Goal: Task Accomplishment & Management: Manage account settings

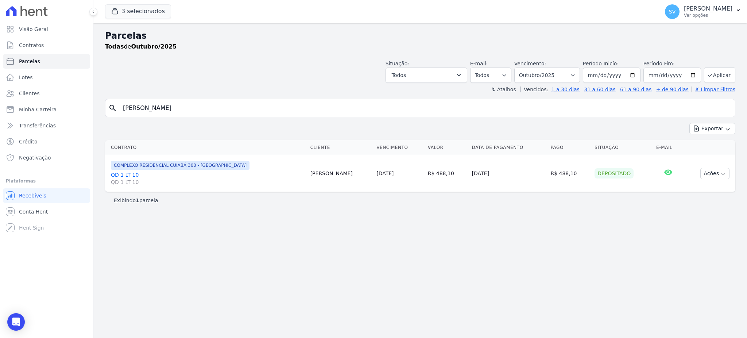
select select
click at [684, 12] on p "Ver opções" at bounding box center [708, 15] width 49 height 6
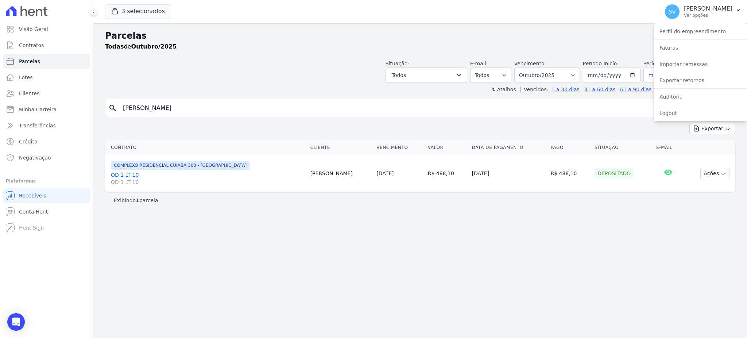
click at [495, 97] on div "Parcelas Todas de Outubro/2025 Situação: Agendado Em Aberto Pago Processando Ca…" at bounding box center [420, 180] width 654 height 314
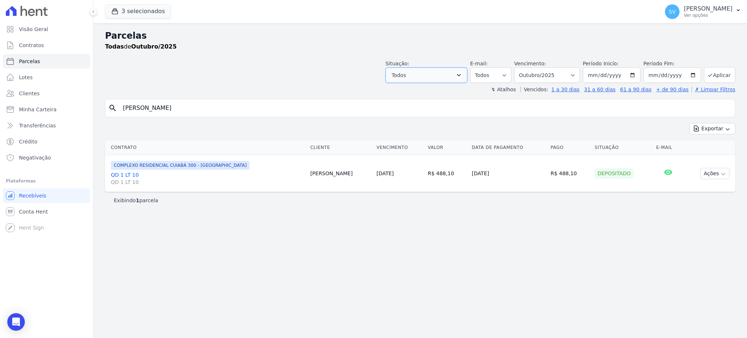
click at [467, 71] on button "Todos" at bounding box center [427, 74] width 82 height 15
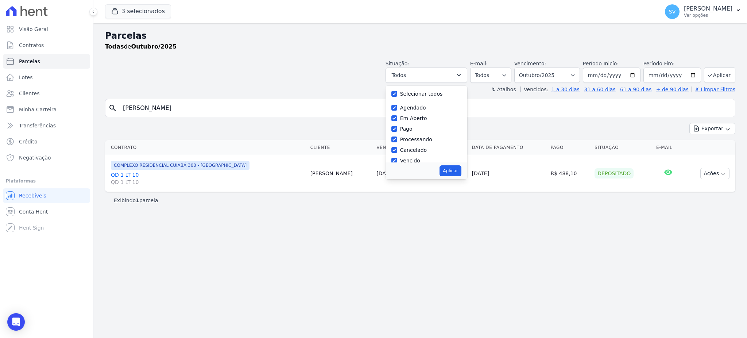
click at [589, 70] on div "Situação: Agendado Em Aberto Pago Processando Cancelado Vencido Transferindo De…" at bounding box center [561, 71] width 350 height 23
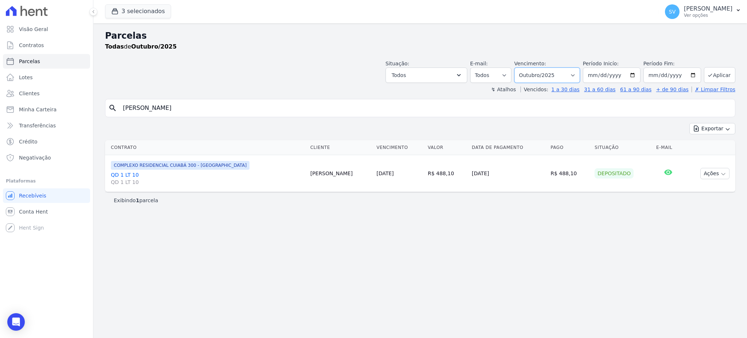
click at [580, 72] on select "Filtrar por período ──────── Todos os meses Outubro/2022 Novembro/2022 Dezembro…" at bounding box center [547, 74] width 66 height 15
select select "07/2025"
click at [525, 67] on select "Filtrar por período ──────── Todos os meses Outubro/2022 Novembro/2022 Dezembro…" at bounding box center [547, 74] width 66 height 15
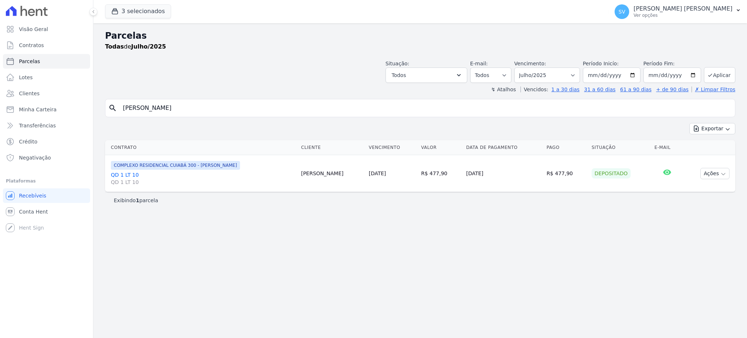
select select
click at [691, 74] on input "2025-07-31" at bounding box center [672, 74] width 58 height 15
type input "[DATE]"
click at [464, 75] on button "Todos" at bounding box center [427, 74] width 82 height 15
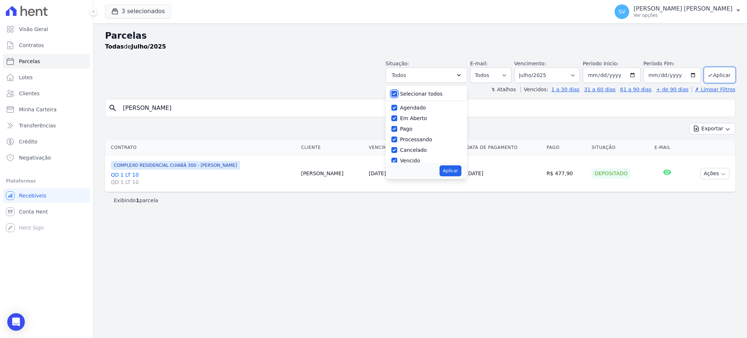
click at [397, 92] on input "Selecionar todos" at bounding box center [394, 94] width 6 height 6
checkbox input "false"
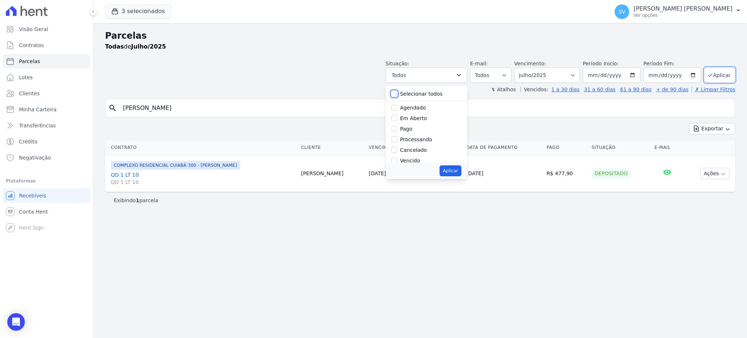
checkbox input "false"
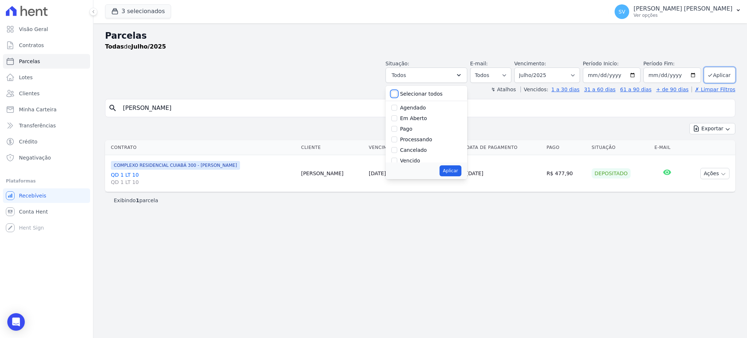
checkbox input "false"
click at [397, 111] on input "Vencido" at bounding box center [394, 112] width 6 height 6
checkbox input "true"
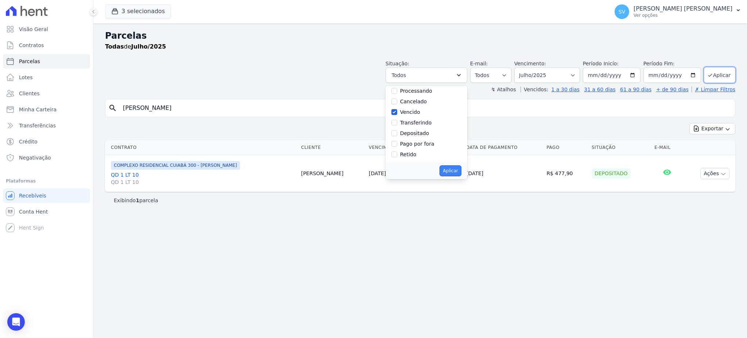
click at [461, 169] on button "Aplicar" at bounding box center [451, 170] width 22 height 11
select select "overdue"
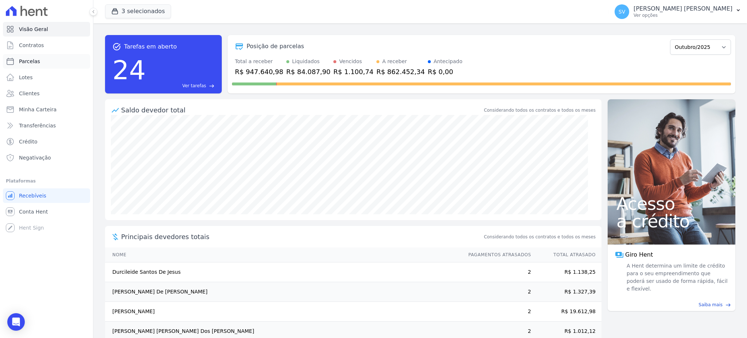
click at [38, 59] on link "Parcelas" at bounding box center [46, 61] width 87 height 15
click at [27, 66] on link "Parcelas" at bounding box center [46, 61] width 87 height 15
select select
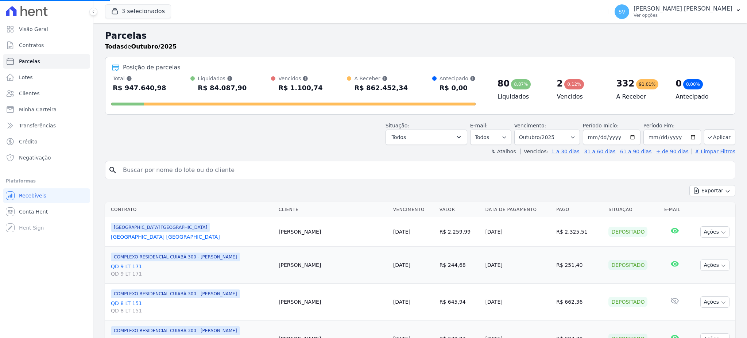
select select
click at [450, 136] on button "Todos" at bounding box center [427, 136] width 82 height 15
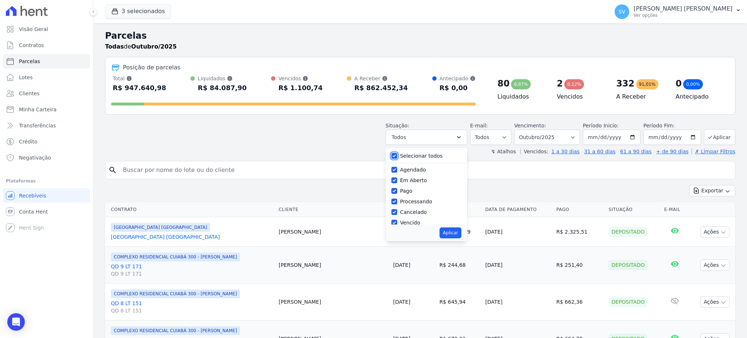
click at [397, 155] on input "Selecionar todos" at bounding box center [394, 156] width 6 height 6
checkbox input "false"
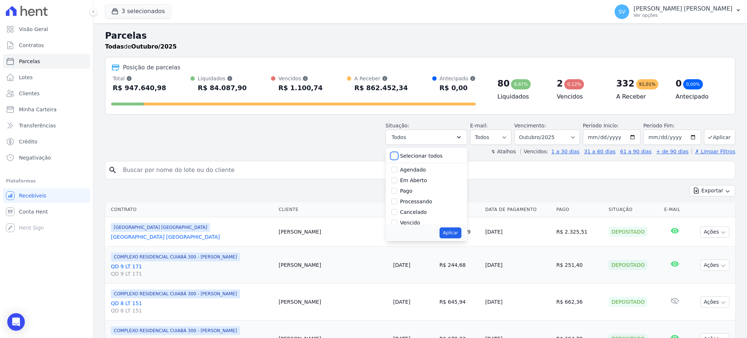
checkbox input "false"
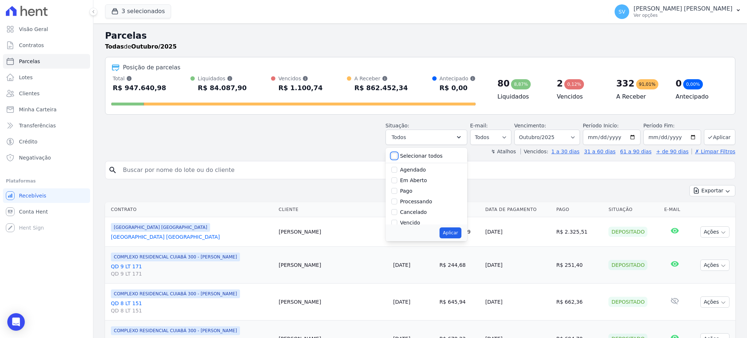
checkbox input "false"
click at [397, 222] on input "Vencido" at bounding box center [394, 223] width 6 height 6
checkbox input "true"
click at [454, 232] on button "Aplicar" at bounding box center [451, 232] width 22 height 11
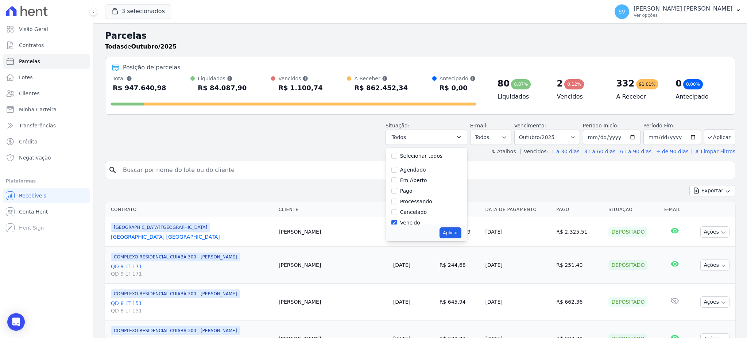
select select "overdue"
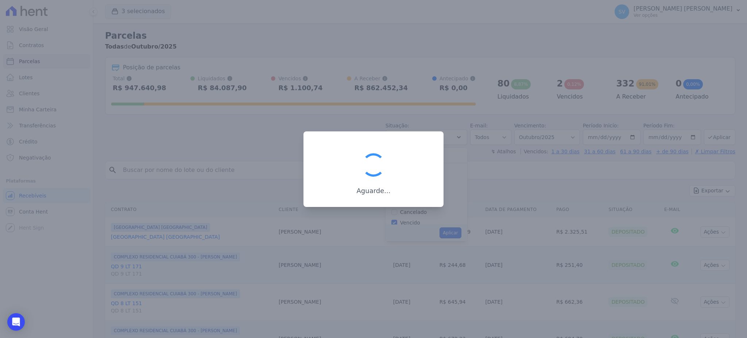
scroll to position [13, 0]
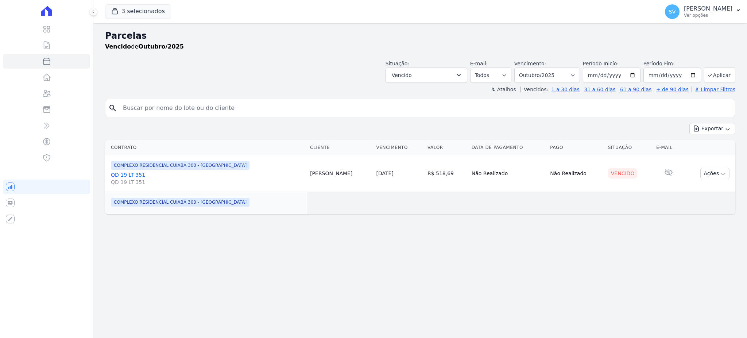
select select
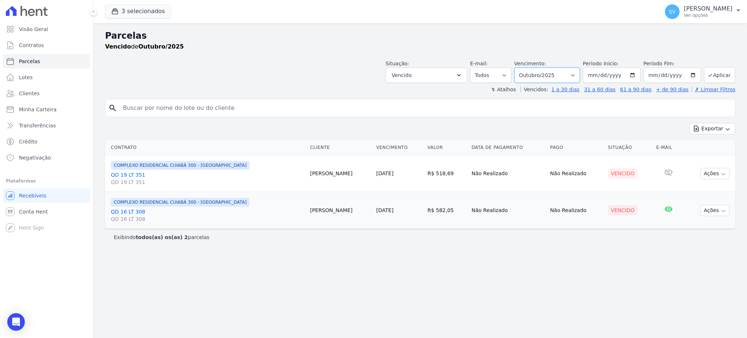
click at [578, 76] on select "Filtrar por período ──────── Todos os meses Outubro/2022 Novembro/2022 Dezembro…" at bounding box center [547, 74] width 66 height 15
select select "07/2025"
click at [525, 67] on select "Filtrar por período ──────── Todos os meses Outubro/2022 Novembro/2022 Dezembro…" at bounding box center [547, 74] width 66 height 15
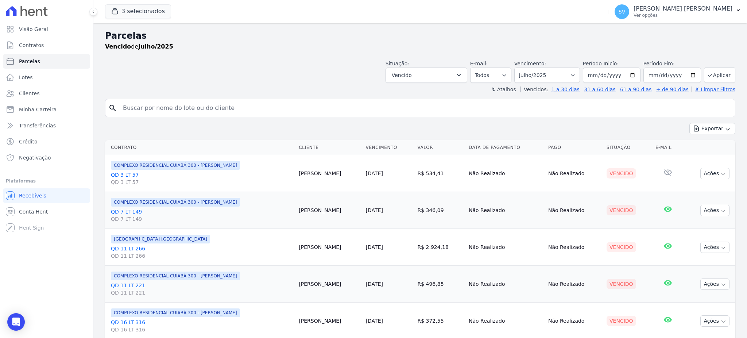
select select
click at [629, 72] on input "[DATE]" at bounding box center [612, 74] width 58 height 15
click at [706, 128] on button "Exportar" at bounding box center [712, 128] width 46 height 11
click at [705, 158] on span "Exportar CSV" at bounding box center [711, 158] width 39 height 7
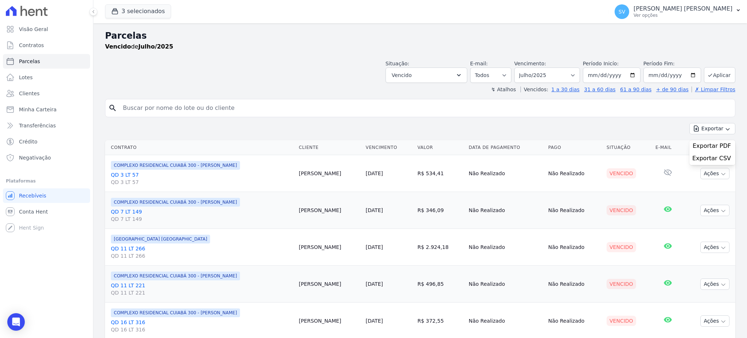
click at [257, 102] on input "search" at bounding box center [426, 108] width 614 height 15
paste input "[PERSON_NAME] [PERSON_NAME]"
type input "[PERSON_NAME] [PERSON_NAME]"
select select
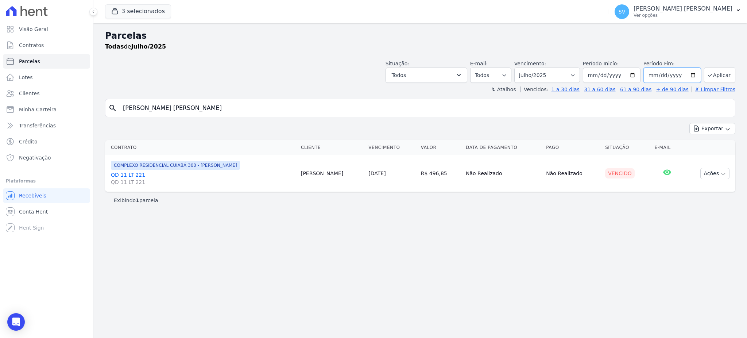
click at [696, 73] on input "[DATE]" at bounding box center [672, 74] width 58 height 15
type input "[DATE]"
click at [719, 73] on button "Aplicar" at bounding box center [719, 75] width 31 height 16
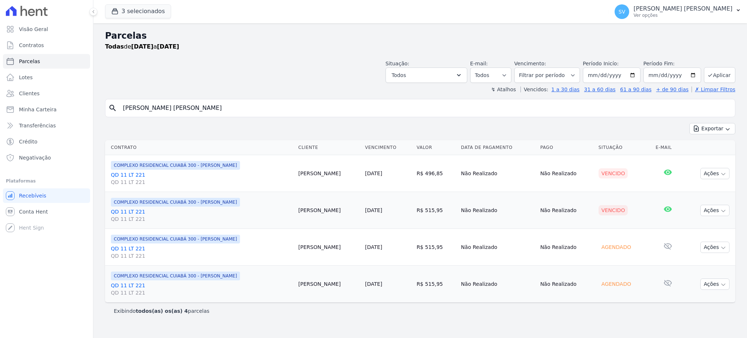
select select
click at [725, 171] on button "Ações" at bounding box center [714, 173] width 29 height 11
drag, startPoint x: 178, startPoint y: 112, endPoint x: 108, endPoint y: 109, distance: 69.7
click at [108, 109] on div "search Elaine Da Silva Cruz" at bounding box center [420, 108] width 630 height 18
click at [36, 92] on span "Clientes" at bounding box center [29, 93] width 20 height 7
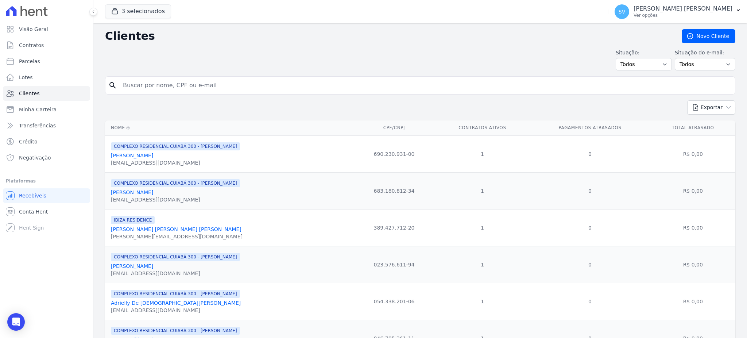
click at [218, 92] on input "search" at bounding box center [426, 85] width 614 height 15
type input "v"
paste input "Elaine Da Silva Cruz"
type input "Elaine Da Silva Cruz"
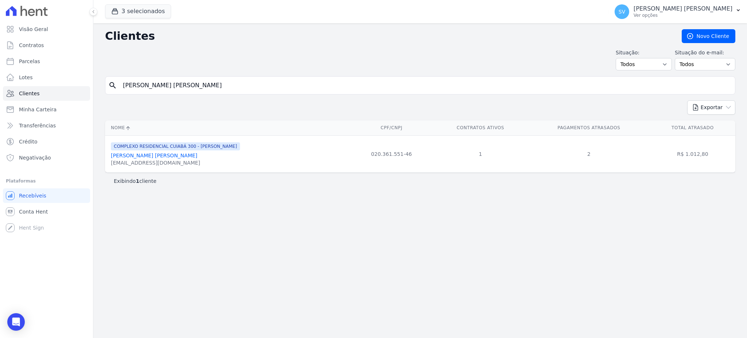
click at [138, 158] on link "Elaine Da Silva Cruz" at bounding box center [154, 155] width 86 height 6
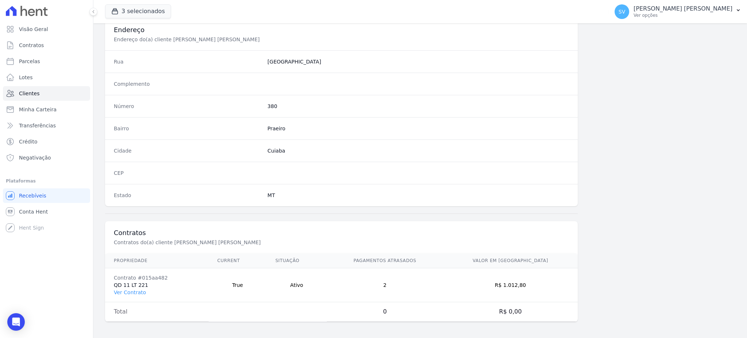
scroll to position [345, 0]
click at [138, 292] on link "Ver Contrato" at bounding box center [130, 291] width 32 height 6
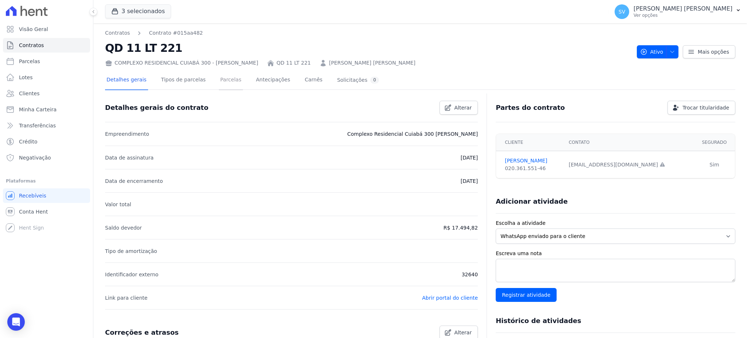
click at [220, 79] on link "Parcelas" at bounding box center [231, 80] width 24 height 19
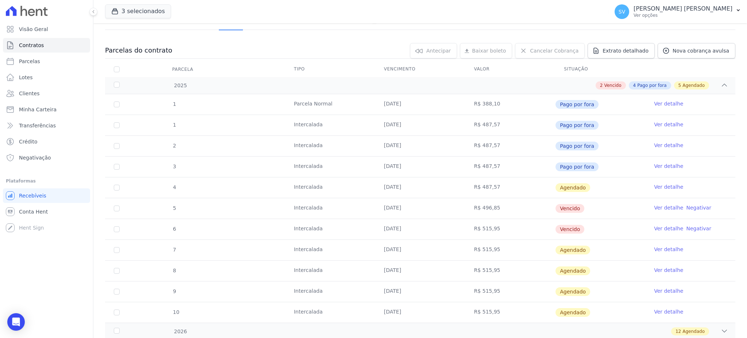
scroll to position [97, 0]
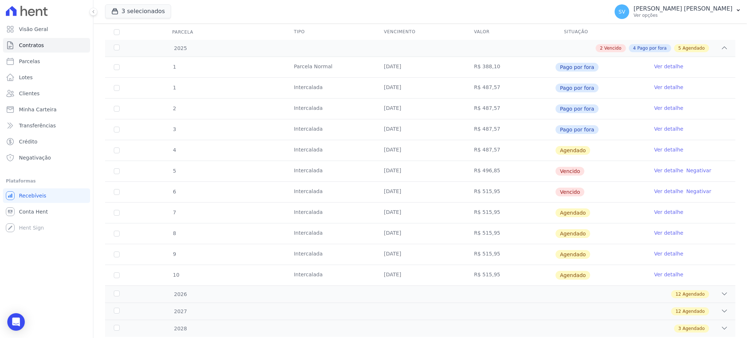
click at [566, 171] on span "Vencido" at bounding box center [570, 171] width 29 height 9
click at [661, 169] on link "Ver detalhe" at bounding box center [668, 170] width 29 height 7
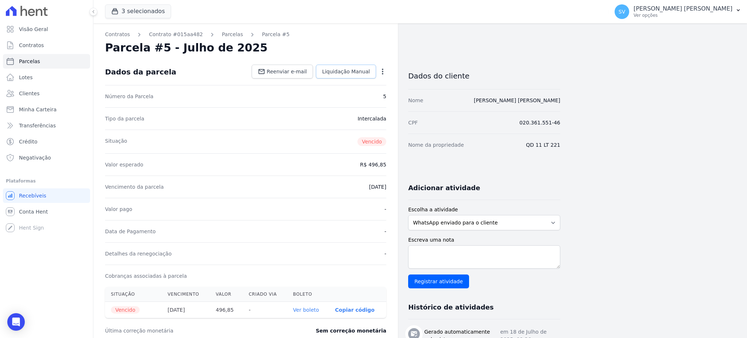
click at [367, 69] on span "Liquidação Manual" at bounding box center [346, 71] width 48 height 7
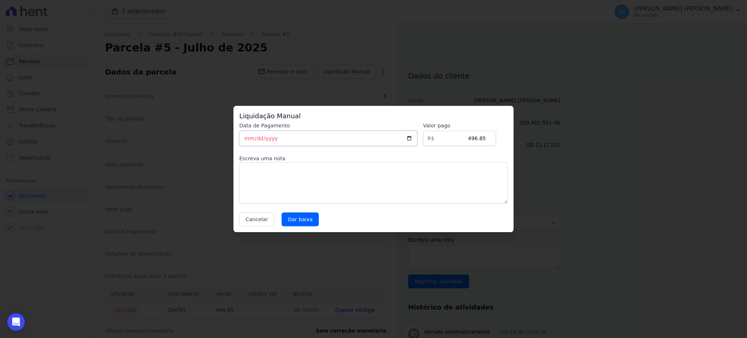
drag, startPoint x: 280, startPoint y: 138, endPoint x: 233, endPoint y: 136, distance: 46.7
click at [233, 136] on div "Liquidação Manual Data de Pagamento 2025-10-06 Valor pago R$ 496.85 Escreva uma…" at bounding box center [373, 169] width 280 height 126
type input "2025-10-10"
type input "2025-09-10"
click at [267, 186] on textarea at bounding box center [373, 183] width 268 height 42
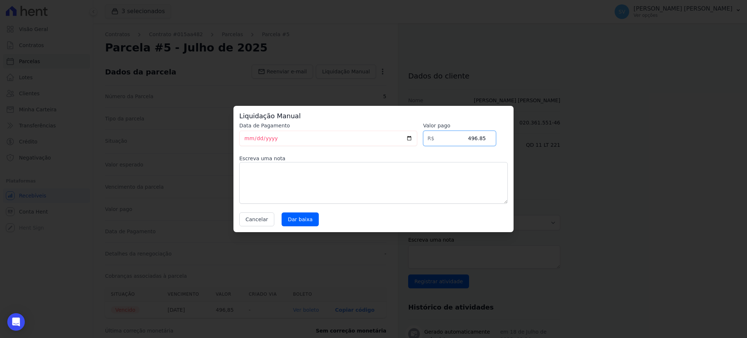
drag, startPoint x: 469, startPoint y: 139, endPoint x: 493, endPoint y: 139, distance: 23.7
click at [493, 139] on input "496.85" at bounding box center [459, 138] width 73 height 15
type input "524.51"
drag, startPoint x: 345, startPoint y: 176, endPoint x: 329, endPoint y: 182, distance: 16.7
click at [329, 182] on textarea at bounding box center [373, 183] width 268 height 42
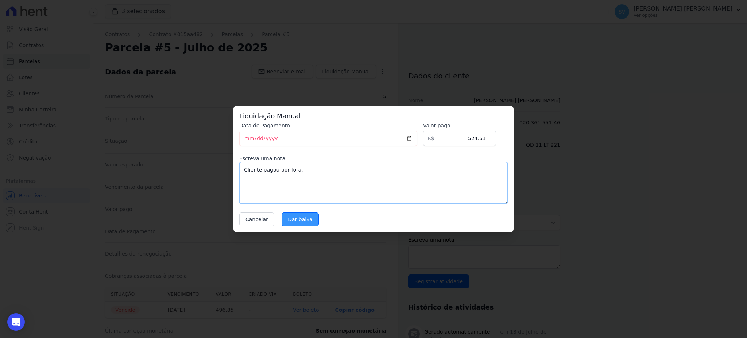
type textarea "Cliente pagou por fora."
click at [284, 221] on input "Dar baixa" at bounding box center [300, 219] width 37 height 14
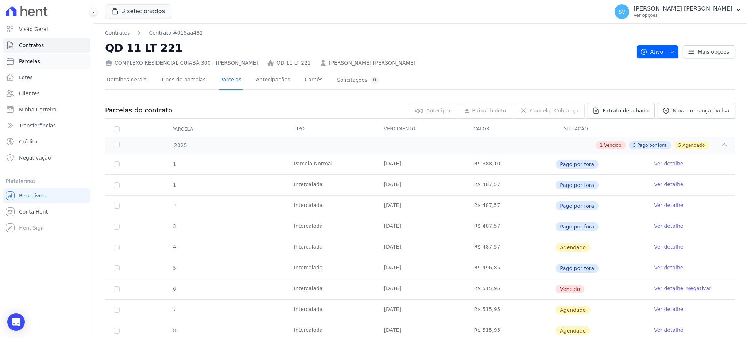
click at [25, 59] on span "Parcelas" at bounding box center [29, 61] width 21 height 7
select select
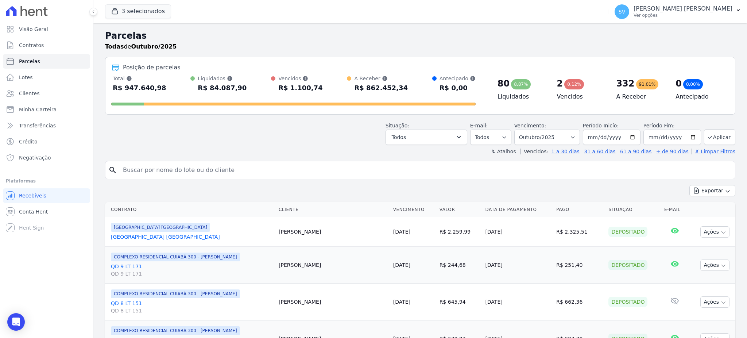
click at [214, 169] on input "search" at bounding box center [426, 170] width 614 height 15
paste input "Irvania Patricia De Arruda"
type input "Irvania Patricia De Arruda"
select select
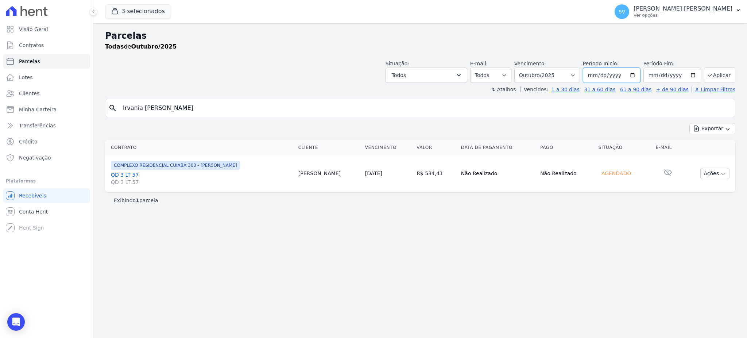
click at [639, 74] on input "[DATE]" at bounding box center [612, 74] width 58 height 15
type input "2025-07-01"
click at [721, 71] on button "Aplicar" at bounding box center [719, 75] width 31 height 16
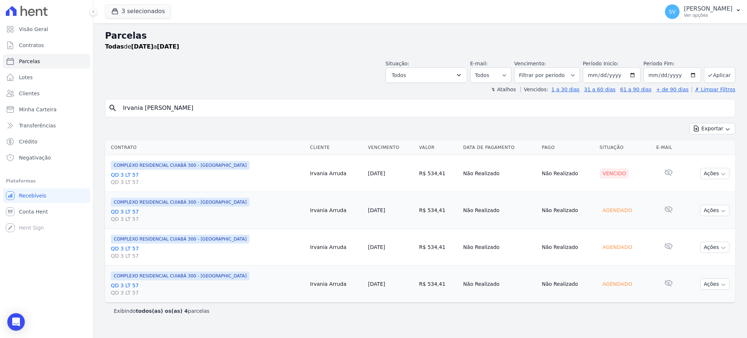
select select
drag, startPoint x: 190, startPoint y: 104, endPoint x: 49, endPoint y: 103, distance: 140.4
click at [49, 103] on div "Visão Geral Contratos [GEOGRAPHIC_DATA] Lotes Clientes Minha Carteira Transferê…" at bounding box center [373, 169] width 747 height 338
paste input "[PERSON_NAME]"
type input "Jessica Ferreira De Morais"
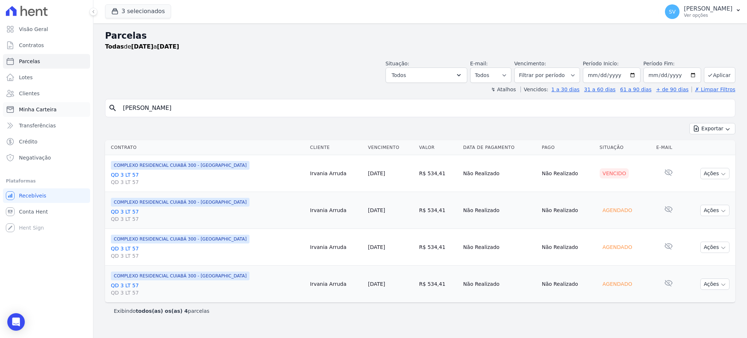
select select
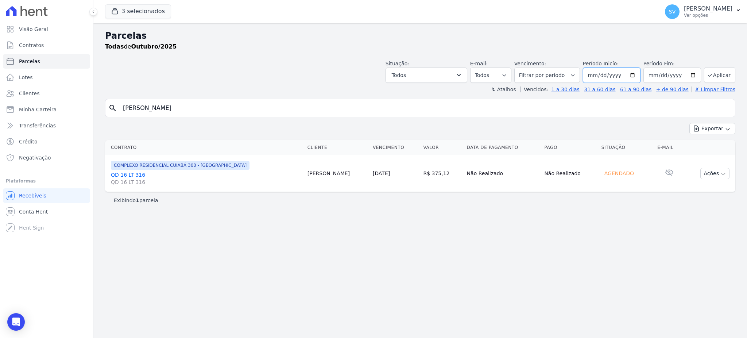
click at [638, 74] on input "[DATE]" at bounding box center [612, 74] width 58 height 15
type input "[DATE]"
click at [722, 74] on button "Aplicar" at bounding box center [719, 75] width 31 height 16
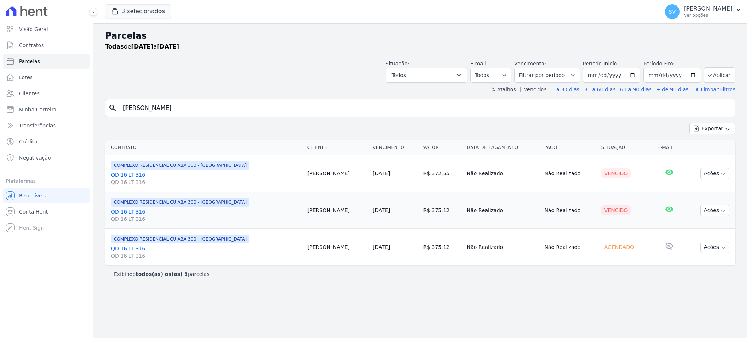
select select
drag, startPoint x: 197, startPoint y: 109, endPoint x: 44, endPoint y: 109, distance: 152.8
click at [45, 108] on div "Visão Geral Contratos [GEOGRAPHIC_DATA] Lotes Clientes Minha Carteira Transferê…" at bounding box center [373, 169] width 747 height 338
click at [200, 108] on input "Jessica Ferreira De Morais" at bounding box center [426, 108] width 614 height 15
drag, startPoint x: 201, startPoint y: 108, endPoint x: 58, endPoint y: 108, distance: 143.4
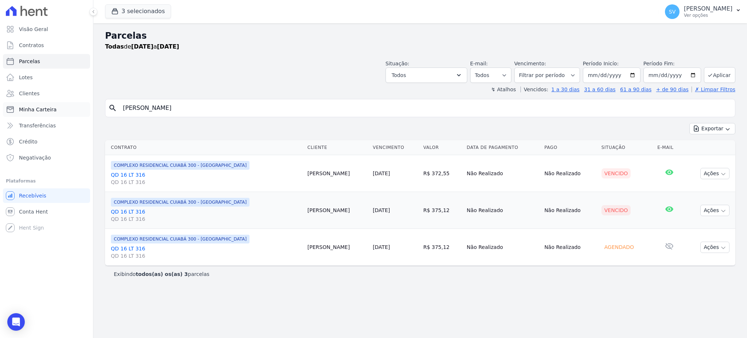
click at [58, 108] on div "Visão Geral Contratos [GEOGRAPHIC_DATA] Lotes Clientes Minha Carteira Transferê…" at bounding box center [373, 169] width 747 height 338
paste input "oao Fernando De Almeida Lope"
type input "Joao Fernando De Almeida Lopes"
select select
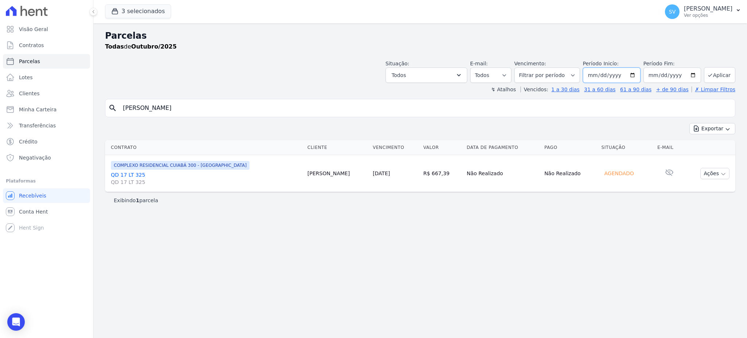
click at [637, 74] on input "[DATE]" at bounding box center [612, 74] width 58 height 15
type input "[DATE]"
click at [719, 77] on button "Aplicar" at bounding box center [719, 75] width 31 height 16
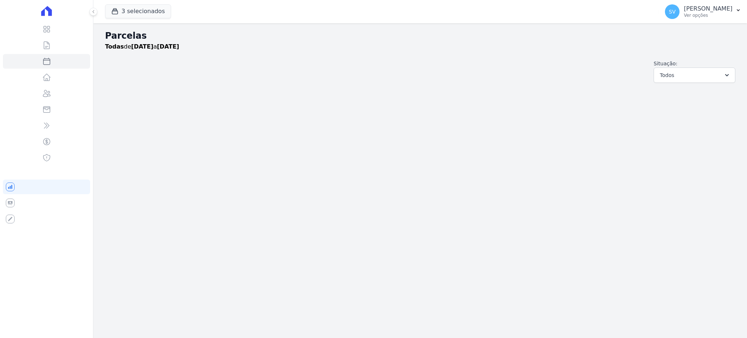
select select
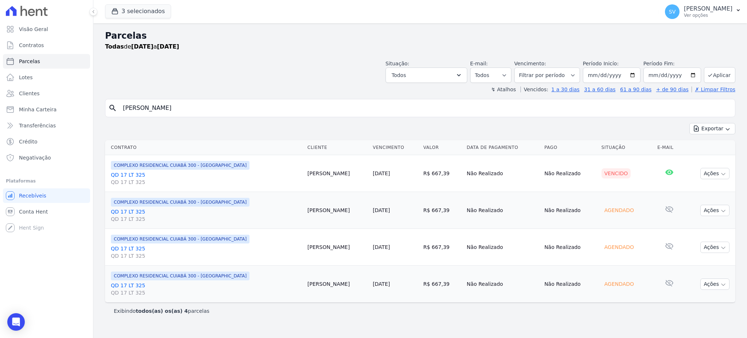
drag, startPoint x: 250, startPoint y: 111, endPoint x: 22, endPoint y: 101, distance: 227.8
click at [22, 101] on div "Visão Geral Contratos [GEOGRAPHIC_DATA] Lotes Clientes Minha Carteira Transferê…" at bounding box center [373, 169] width 747 height 338
click at [223, 106] on input "[PERSON_NAME]" at bounding box center [426, 108] width 614 height 15
drag, startPoint x: 226, startPoint y: 108, endPoint x: 63, endPoint y: 101, distance: 163.2
click at [65, 101] on div "Visão Geral Contratos [GEOGRAPHIC_DATA] Lotes Clientes Minha Carteira Transferê…" at bounding box center [373, 169] width 747 height 338
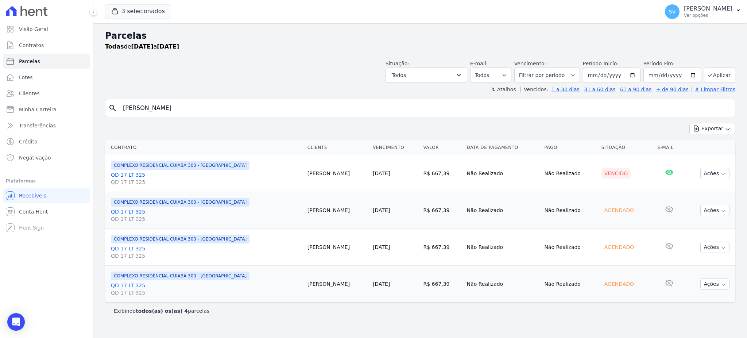
paste input "[PERSON_NAME]"
type input "[PERSON_NAME]"
select select
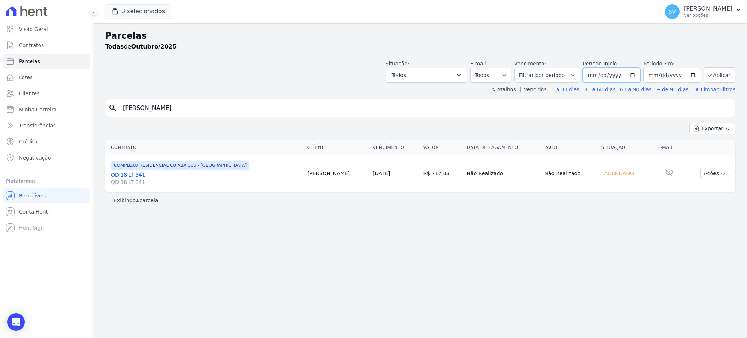
click at [637, 74] on input "[DATE]" at bounding box center [612, 74] width 58 height 15
type input "[DATE]"
click at [722, 76] on button "Aplicar" at bounding box center [719, 75] width 31 height 16
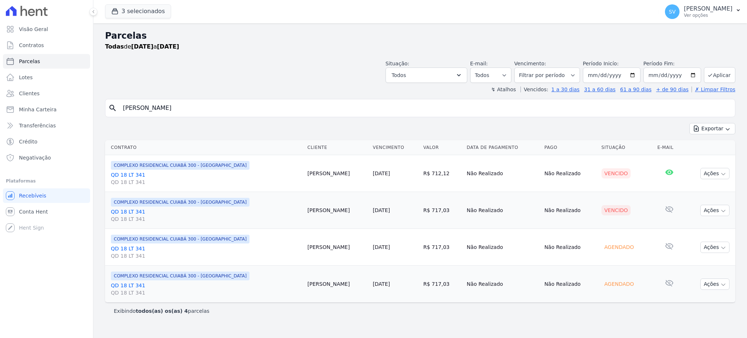
select select
paste input "[PERSON_NAME] Nonak"
drag, startPoint x: 228, startPoint y: 109, endPoint x: 49, endPoint y: 105, distance: 179.1
click at [49, 105] on div "Visão Geral Contratos [GEOGRAPHIC_DATA] Lotes Clientes Minha Carteira Transferê…" at bounding box center [373, 169] width 747 height 338
type input "[PERSON_NAME]"
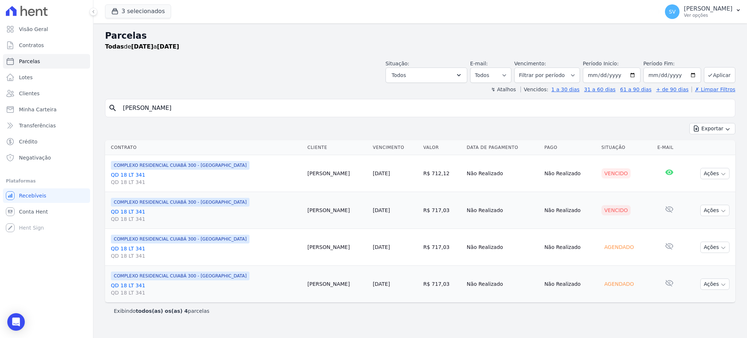
select select
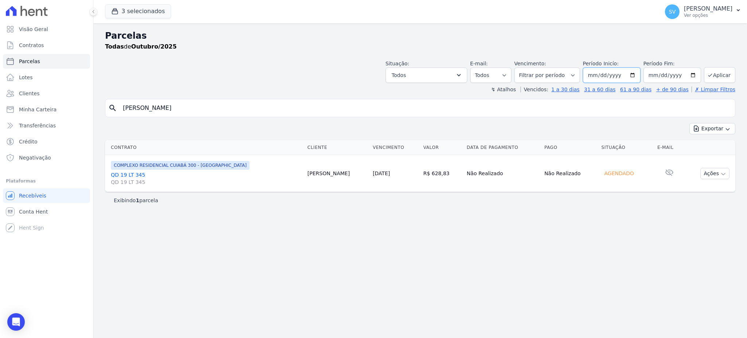
click at [632, 74] on input "2025-10-01" at bounding box center [612, 74] width 58 height 15
click at [635, 77] on input "2025-10-01" at bounding box center [612, 74] width 58 height 15
type input "2025-07-01"
click at [722, 73] on button "Aplicar" at bounding box center [719, 75] width 31 height 16
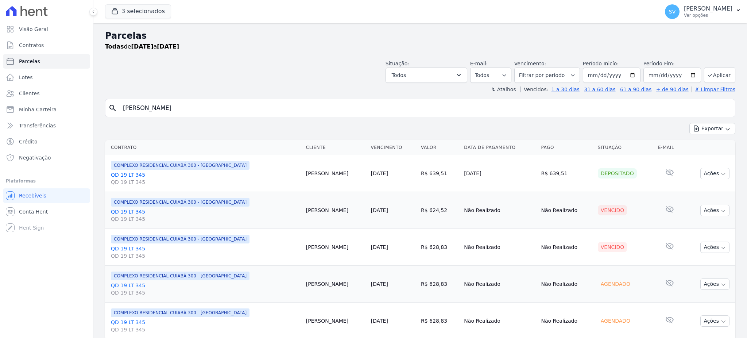
select select
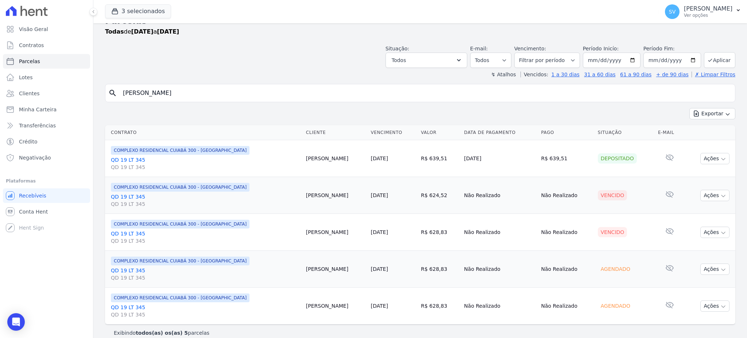
scroll to position [24, 0]
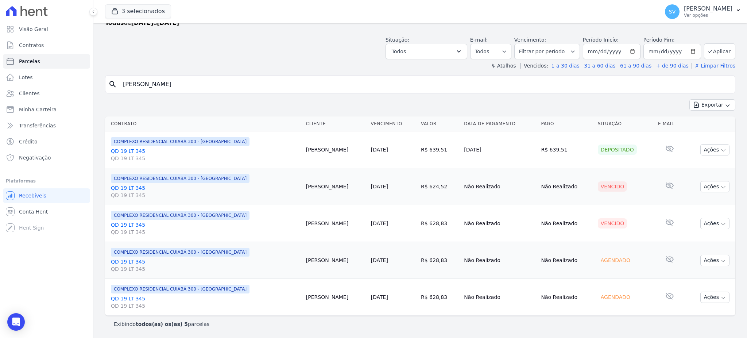
click at [184, 86] on input "[PERSON_NAME]" at bounding box center [426, 84] width 614 height 15
drag, startPoint x: 188, startPoint y: 86, endPoint x: 63, endPoint y: 84, distance: 125.1
click at [65, 84] on div "Visão Geral Contratos [GEOGRAPHIC_DATA] Lotes Clientes Minha Carteira Transferê…" at bounding box center [373, 169] width 747 height 338
click at [58, 84] on link "Lotes" at bounding box center [46, 77] width 87 height 15
drag, startPoint x: 616, startPoint y: 50, endPoint x: 620, endPoint y: 50, distance: 4.4
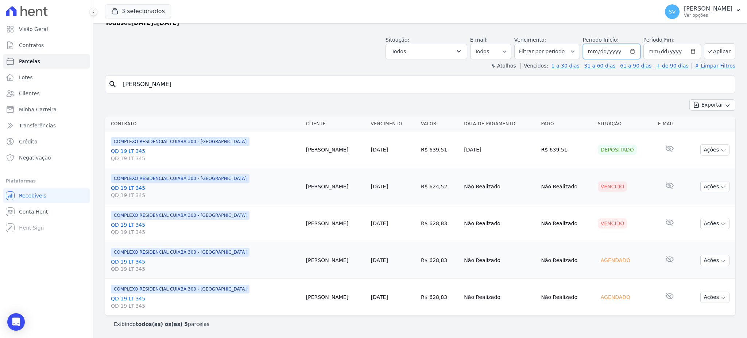
click at [619, 50] on input "2025-07-01" at bounding box center [612, 51] width 58 height 15
click at [628, 50] on input "2025-07-01" at bounding box center [612, 51] width 58 height 15
type input "[DATE]"
click at [683, 49] on input "2025-10-31" at bounding box center [672, 51] width 58 height 15
click at [685, 50] on input "2025-10-31" at bounding box center [672, 51] width 58 height 15
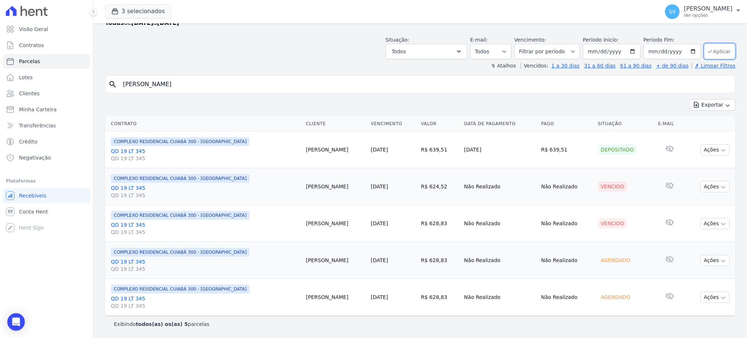
type input "[DATE]"
click at [708, 51] on button "Aplicar" at bounding box center [719, 51] width 31 height 16
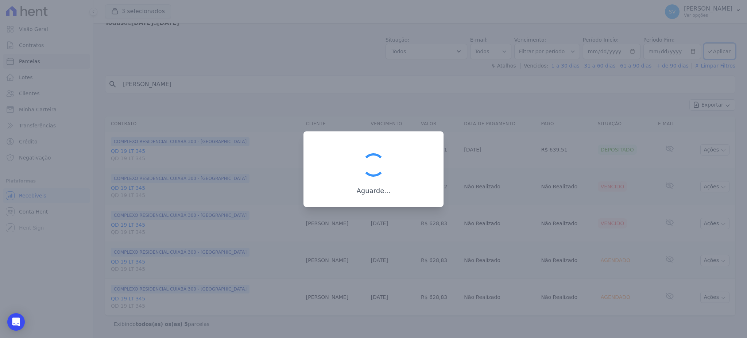
click at [451, 53] on div at bounding box center [373, 169] width 747 height 338
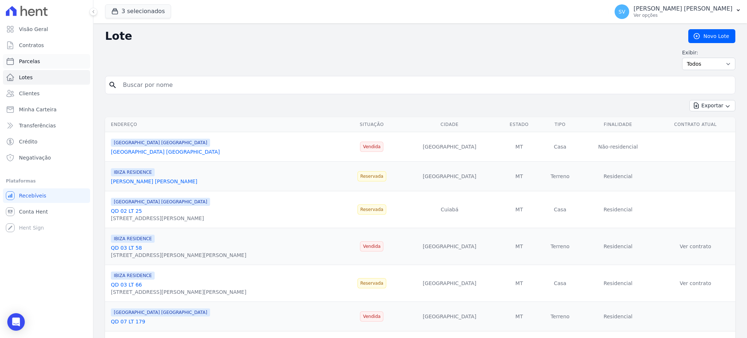
drag, startPoint x: 32, startPoint y: 62, endPoint x: 40, endPoint y: 61, distance: 8.0
click at [32, 62] on span "Parcelas" at bounding box center [29, 61] width 21 height 7
click at [30, 64] on span "Parcelas" at bounding box center [29, 61] width 21 height 7
select select
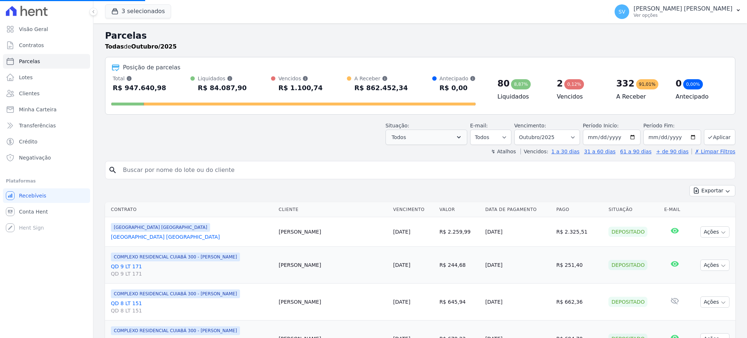
select select
click at [447, 134] on button "Todos" at bounding box center [427, 136] width 82 height 15
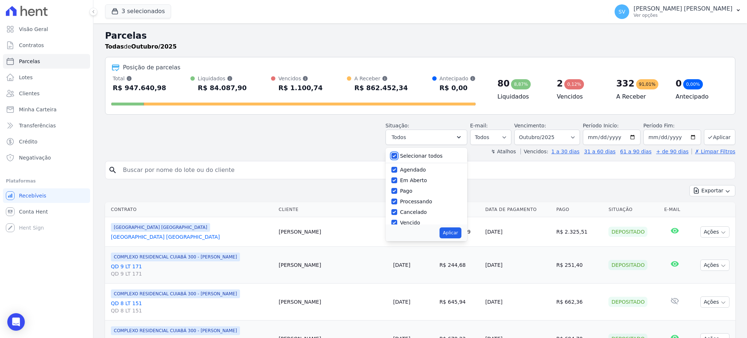
click at [397, 158] on input "Selecionar todos" at bounding box center [394, 156] width 6 height 6
checkbox input "false"
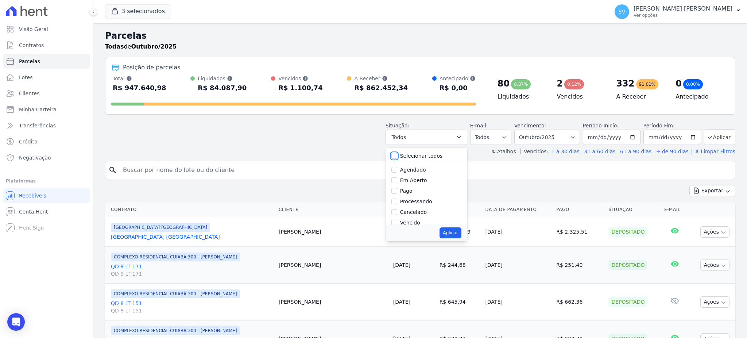
checkbox input "false"
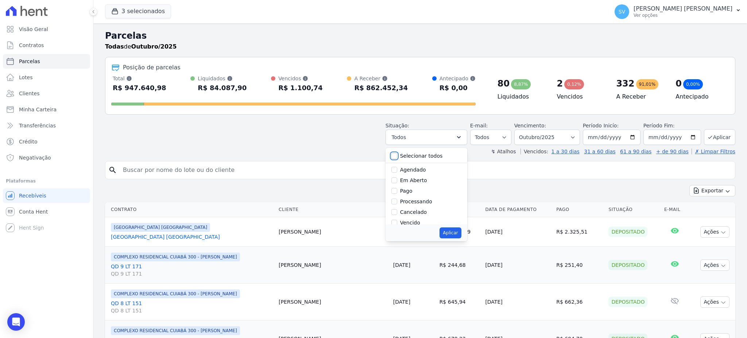
checkbox input "false"
click at [397, 222] on input "Vencido" at bounding box center [394, 223] width 6 height 6
checkbox input "true"
click at [457, 231] on button "Aplicar" at bounding box center [451, 232] width 22 height 11
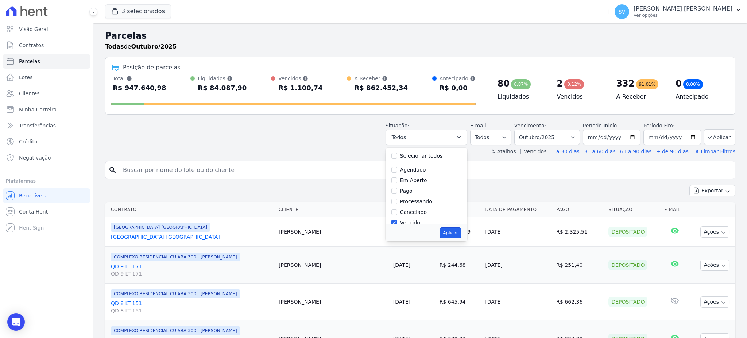
select select "overdue"
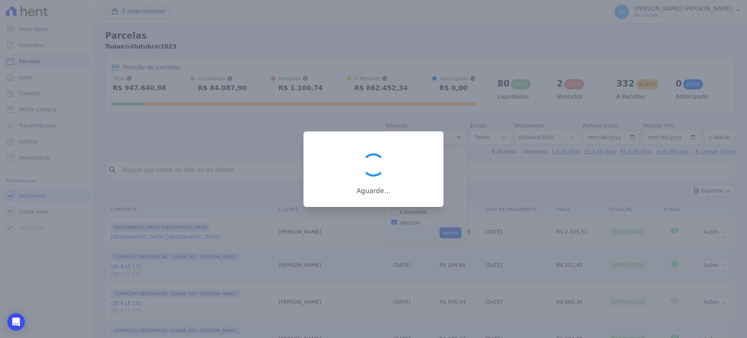
scroll to position [13, 0]
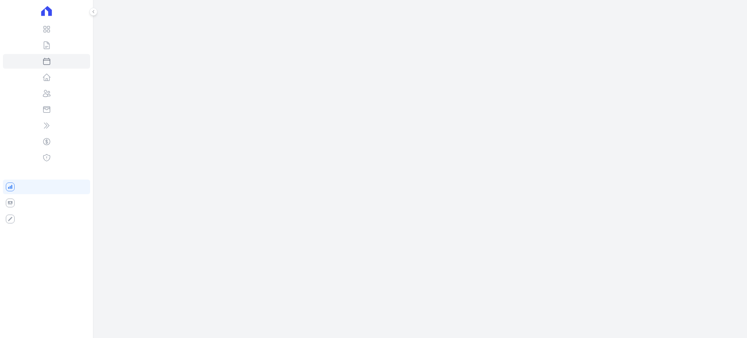
select select
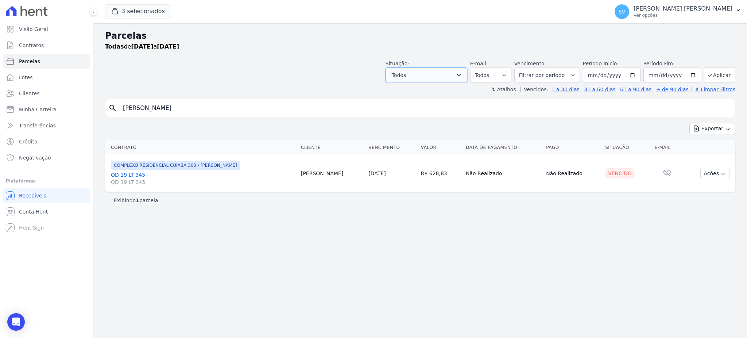
click at [448, 70] on button "Todos" at bounding box center [427, 74] width 82 height 15
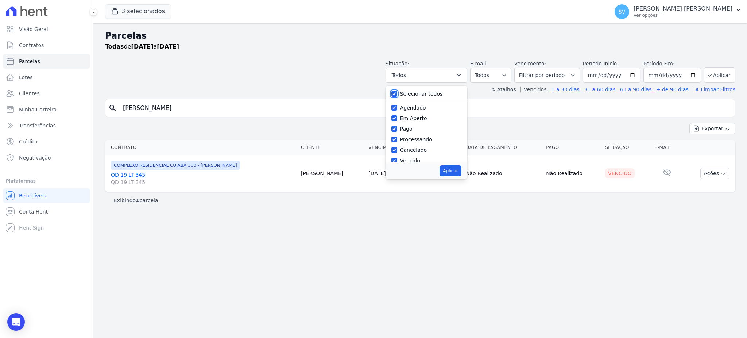
click at [397, 93] on input "Selecionar todos" at bounding box center [394, 94] width 6 height 6
checkbox input "false"
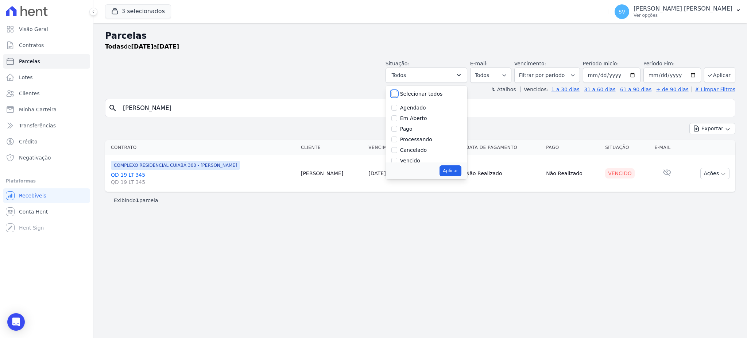
checkbox input "false"
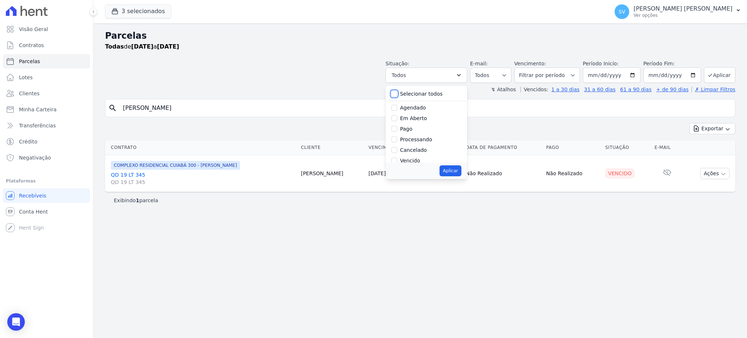
checkbox input "false"
drag, startPoint x: 405, startPoint y: 160, endPoint x: 442, endPoint y: 171, distance: 38.9
click at [397, 160] on input "Vencido" at bounding box center [394, 161] width 6 height 6
checkbox input "true"
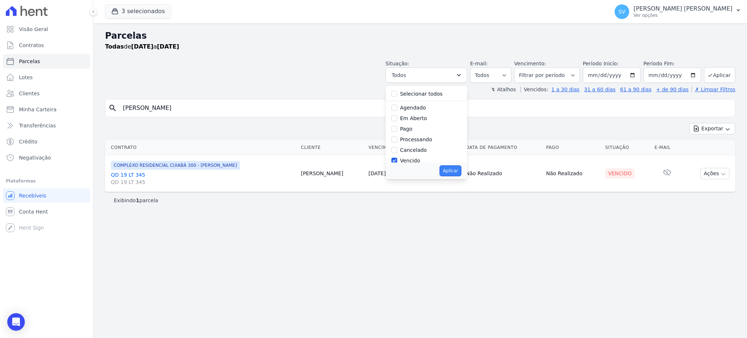
click at [456, 169] on button "Aplicar" at bounding box center [451, 170] width 22 height 11
select select "overdue"
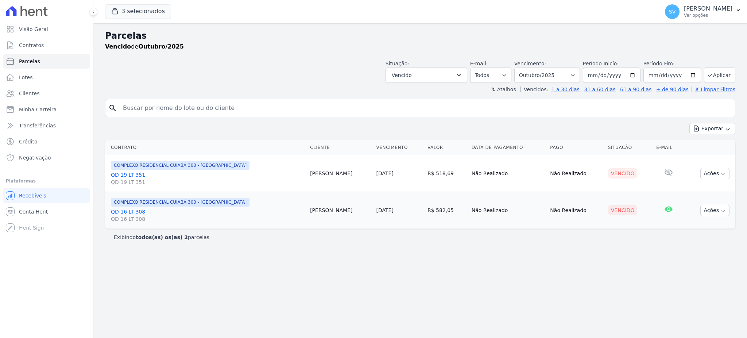
select select
click at [580, 74] on select "[GEOGRAPHIC_DATA] por período ──────── Todos os meses Outubro/2022 Novembro/202…" at bounding box center [547, 74] width 66 height 15
select select "08/2025"
click at [525, 67] on select "Filtrar por período ──────── Todos os meses Outubro/2022 Novembro/2022 Dezembro…" at bounding box center [547, 74] width 66 height 15
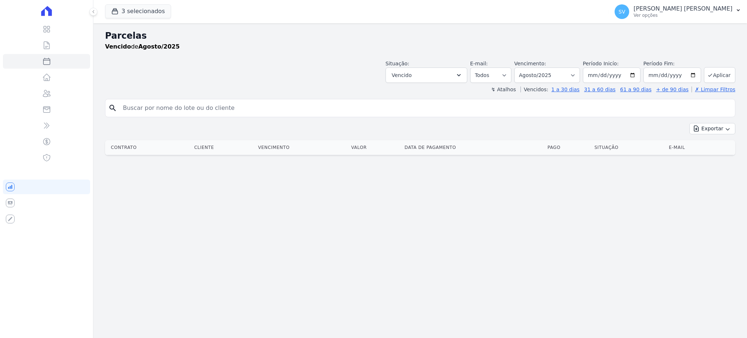
select select
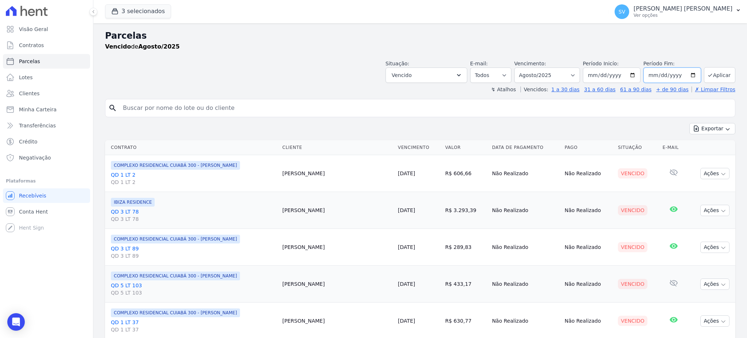
click at [686, 74] on input "2025-08-31" at bounding box center [672, 74] width 58 height 15
type input "[DATE]"
click at [715, 72] on button "Aplicar" at bounding box center [719, 75] width 31 height 16
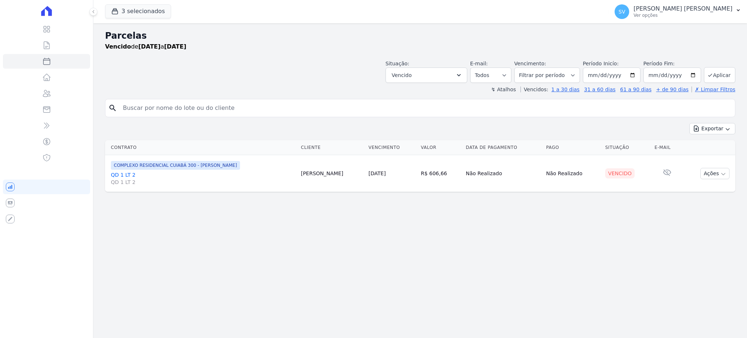
select select
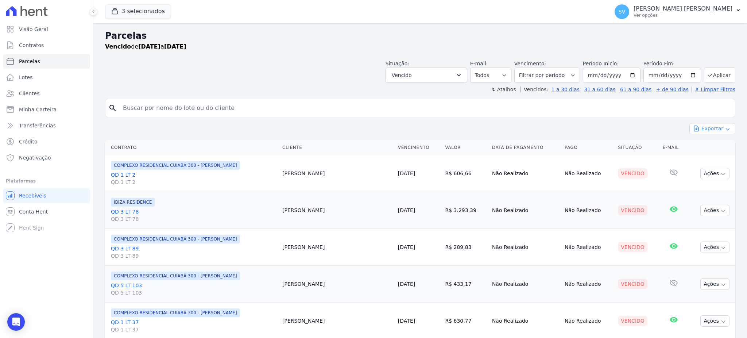
click at [697, 129] on button "Exportar" at bounding box center [712, 128] width 46 height 11
click at [705, 157] on span "Exportar CSV" at bounding box center [711, 158] width 39 height 7
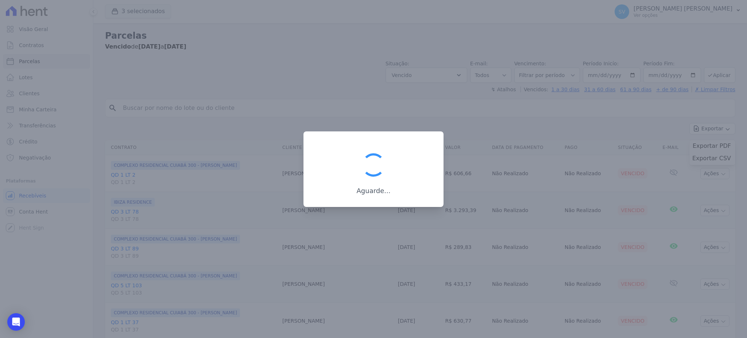
drag, startPoint x: 338, startPoint y: 72, endPoint x: 318, endPoint y: 57, distance: 25.0
click at [338, 70] on div at bounding box center [373, 169] width 747 height 338
click at [250, 74] on div at bounding box center [373, 169] width 747 height 338
drag, startPoint x: 250, startPoint y: 74, endPoint x: 251, endPoint y: 78, distance: 4.8
click at [250, 78] on div at bounding box center [373, 169] width 747 height 338
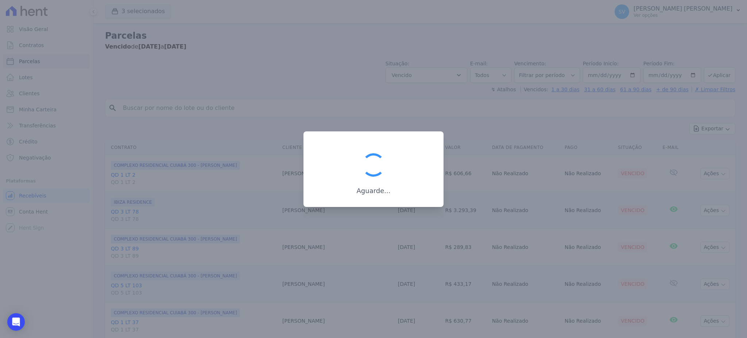
click at [251, 78] on div at bounding box center [373, 169] width 747 height 338
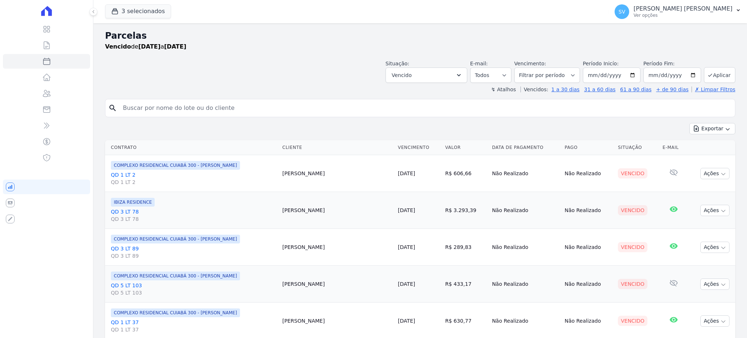
select select
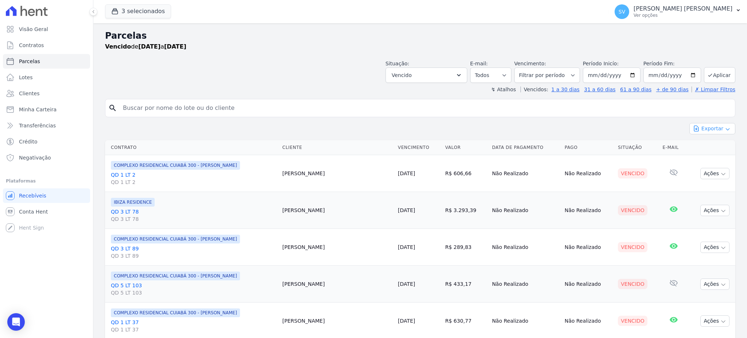
click at [710, 127] on button "Exportar" at bounding box center [712, 128] width 46 height 11
click at [713, 159] on span "Exportar CSV" at bounding box center [711, 158] width 39 height 7
click at [229, 107] on input "search" at bounding box center [426, 108] width 614 height 15
paste input "[PERSON_NAME] [PERSON_NAME]"
type input "[PERSON_NAME] [PERSON_NAME]"
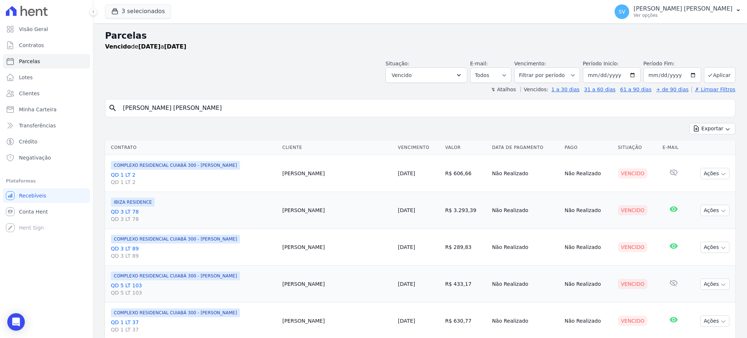
select select
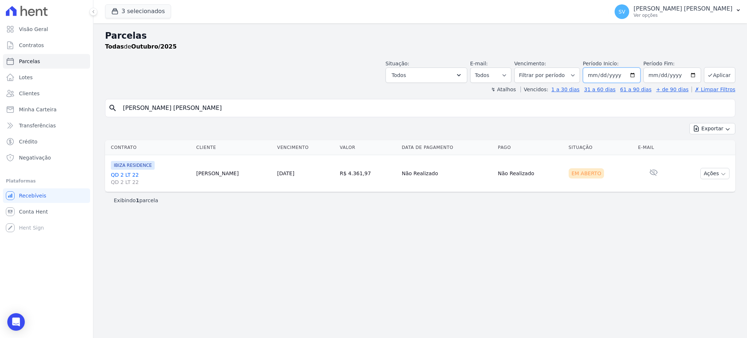
click at [637, 73] on input "[DATE]" at bounding box center [612, 74] width 58 height 15
type input "[DATE]"
click at [730, 68] on button "Aplicar" at bounding box center [719, 75] width 31 height 16
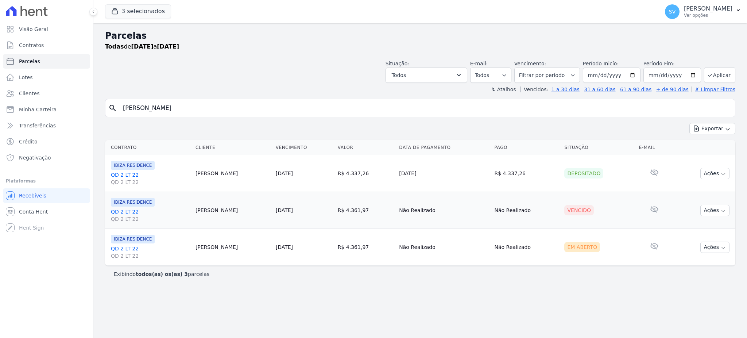
select select
drag, startPoint x: 224, startPoint y: 111, endPoint x: 108, endPoint y: 103, distance: 117.0
click at [108, 103] on div "search [PERSON_NAME]" at bounding box center [420, 108] width 630 height 18
click at [16, 317] on div "Open Intercom Messenger" at bounding box center [16, 321] width 19 height 19
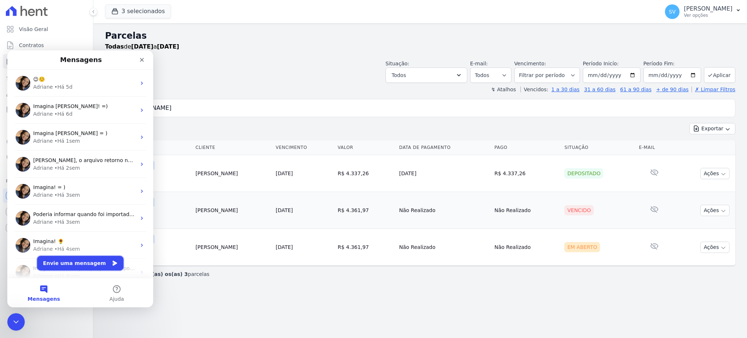
click at [74, 262] on button "Envie uma mensagem" at bounding box center [80, 263] width 86 height 15
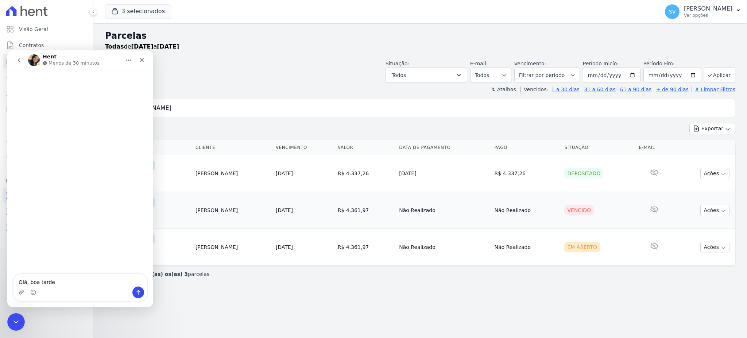
type textarea "Olá, boa tarde!"
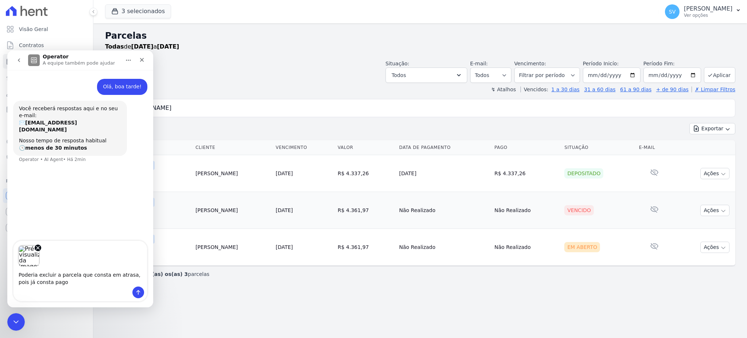
type textarea "Poderia excluir a parcela que consta em atrasa, pois já consta pago."
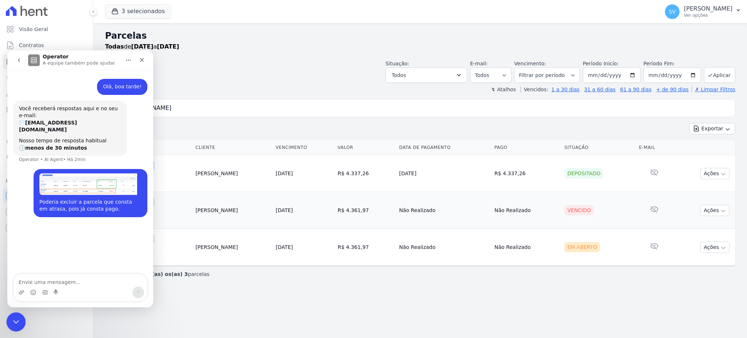
click at [16, 321] on icon "Encerramento do Messenger da Intercom" at bounding box center [15, 320] width 9 height 9
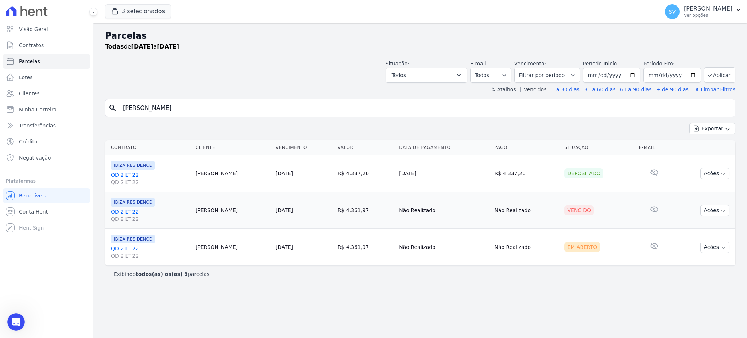
click at [222, 110] on input "Maria Julia Da Silva Sousa" at bounding box center [426, 108] width 614 height 15
drag, startPoint x: 222, startPoint y: 110, endPoint x: 68, endPoint y: 108, distance: 153.9
click at [69, 108] on div "Visão Geral Contratos [GEOGRAPHIC_DATA] Lotes Clientes Minha Carteira Transferê…" at bounding box center [373, 169] width 747 height 338
type input "[PERSON_NAME]"
select select
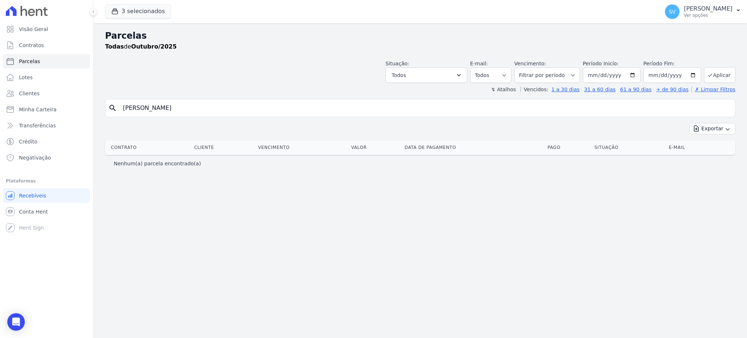
click at [201, 106] on input "[PERSON_NAME]" at bounding box center [426, 108] width 614 height 15
click at [633, 77] on input "[DATE]" at bounding box center [612, 74] width 58 height 15
click at [633, 78] on input "[DATE]" at bounding box center [612, 74] width 58 height 15
click at [636, 75] on input "[DATE]" at bounding box center [612, 74] width 58 height 15
type input "[DATE]"
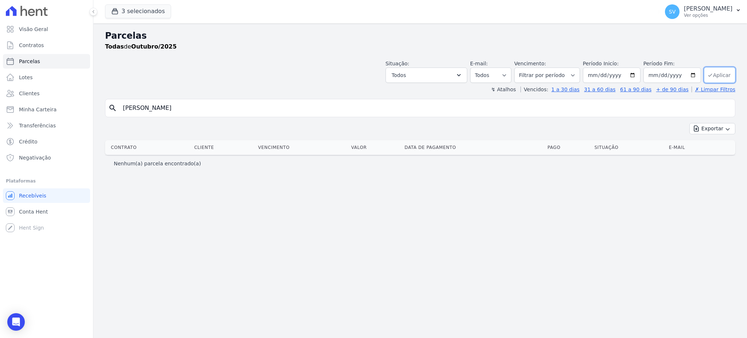
click at [718, 74] on button "Aplicar" at bounding box center [719, 75] width 31 height 16
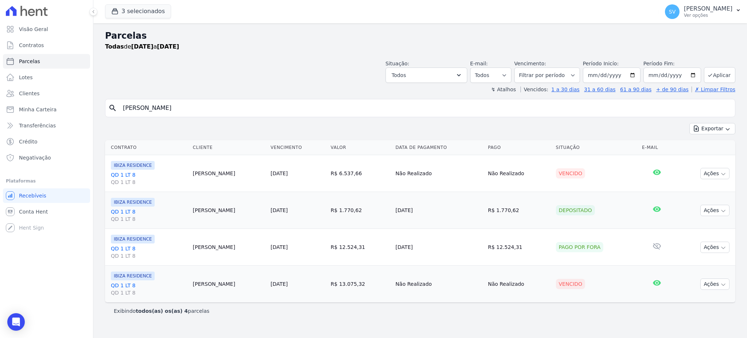
select select
click at [14, 318] on icon "Open Intercom Messenger" at bounding box center [16, 321] width 8 height 9
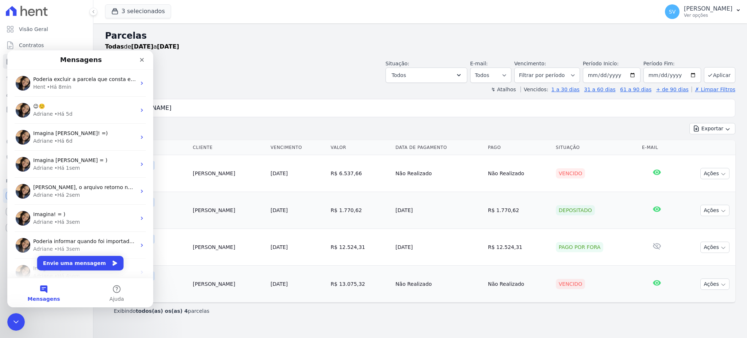
click at [11, 316] on div "Encerramento do Messenger da Intercom" at bounding box center [16, 322] width 18 height 18
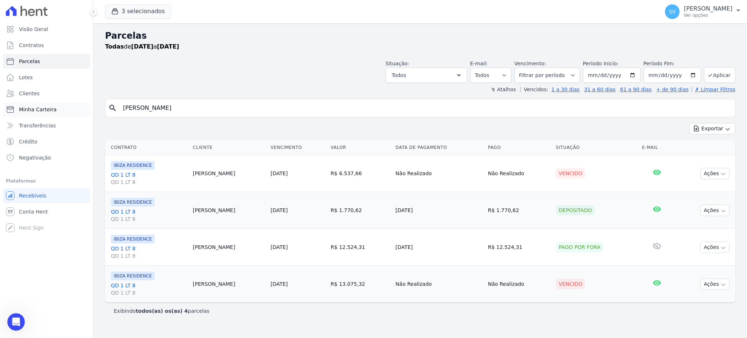
drag, startPoint x: 211, startPoint y: 108, endPoint x: 10, endPoint y: 104, distance: 200.7
click at [11, 104] on div "Visão Geral Contratos [GEOGRAPHIC_DATA] Lotes Clientes Minha Carteira Transferê…" at bounding box center [373, 169] width 747 height 338
paste input "Thays Karoline Almeida Amaral"
type input "Thays Karoline Almeida Amaral"
select select
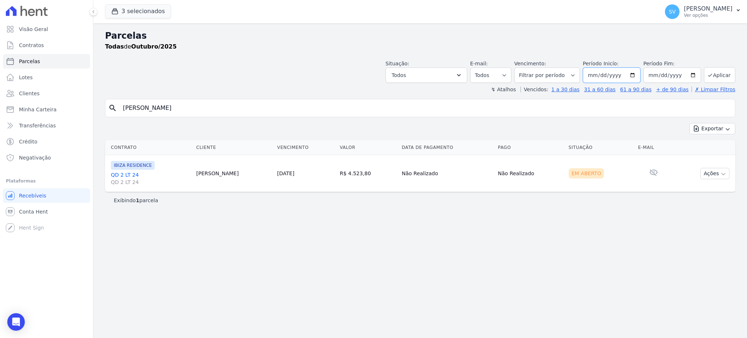
click at [636, 72] on input "[DATE]" at bounding box center [612, 74] width 58 height 15
type input "2025-09-01"
click at [722, 80] on button "Aplicar" at bounding box center [719, 75] width 31 height 16
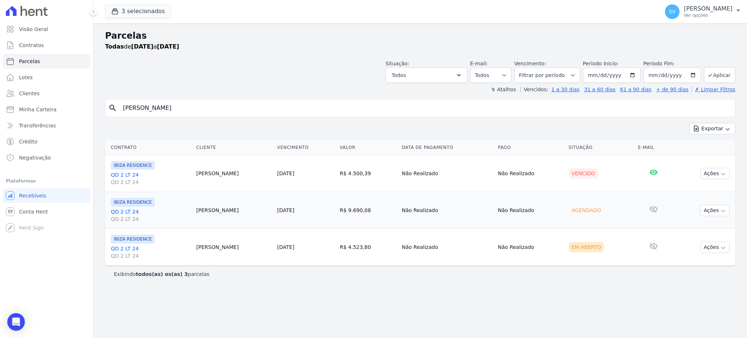
select select
drag, startPoint x: 210, startPoint y: 108, endPoint x: 0, endPoint y: 113, distance: 210.5
click at [0, 113] on div "Visão Geral Contratos [GEOGRAPHIC_DATA] Lotes Clientes Minha Carteira Transferê…" at bounding box center [373, 169] width 747 height 338
paste input "[PERSON_NAME]"
type input "[PERSON_NAME]"
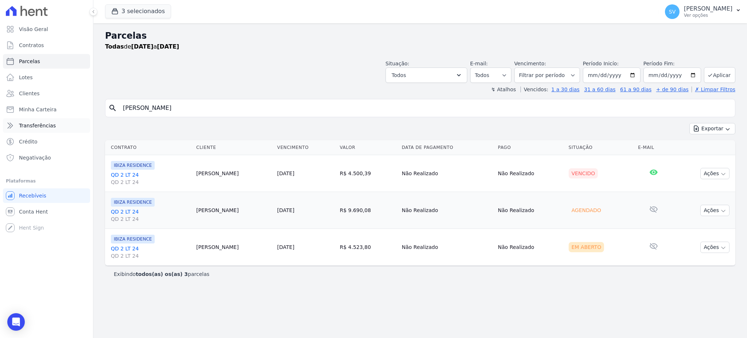
select select
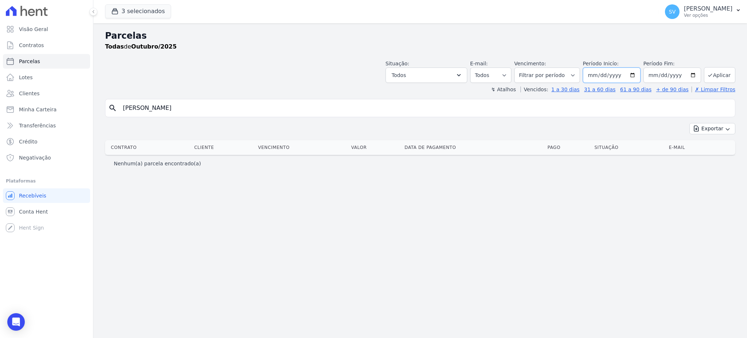
click at [638, 72] on input "[DATE]" at bounding box center [612, 74] width 58 height 15
type input "[DATE]"
click at [726, 68] on div "Situação: Agendado Em Aberto Pago Processando Cancelado Vencido Transferindo De…" at bounding box center [561, 71] width 350 height 23
drag, startPoint x: 213, startPoint y: 106, endPoint x: 0, endPoint y: 108, distance: 213.4
click at [0, 108] on div "Visão Geral Contratos [GEOGRAPHIC_DATA] Lotes Clientes Minha Carteira Transferê…" at bounding box center [373, 169] width 747 height 338
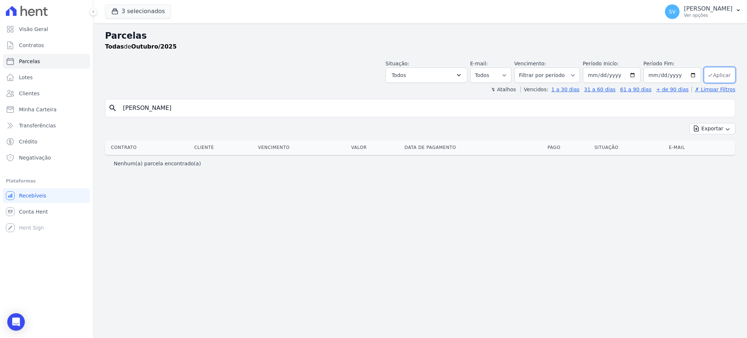
click at [718, 75] on button "Aplicar" at bounding box center [719, 75] width 31 height 16
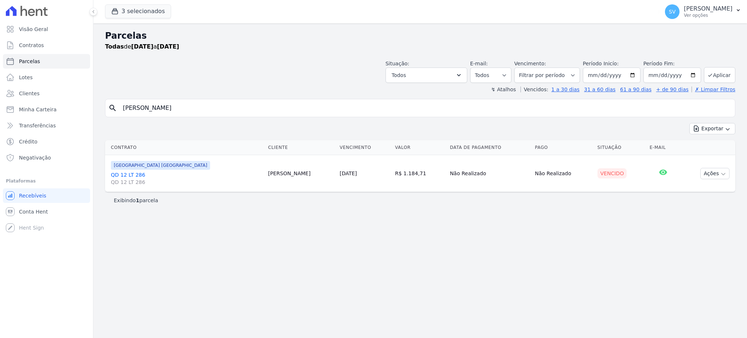
select select
click at [222, 104] on input "[PERSON_NAME]" at bounding box center [426, 108] width 614 height 15
drag, startPoint x: 231, startPoint y: 105, endPoint x: 51, endPoint y: 110, distance: 179.9
click at [53, 109] on div "Visão Geral Contratos [GEOGRAPHIC_DATA] Lotes Clientes Minha Carteira Transferê…" at bounding box center [373, 169] width 747 height 338
click at [726, 69] on button "Aplicar" at bounding box center [719, 75] width 31 height 16
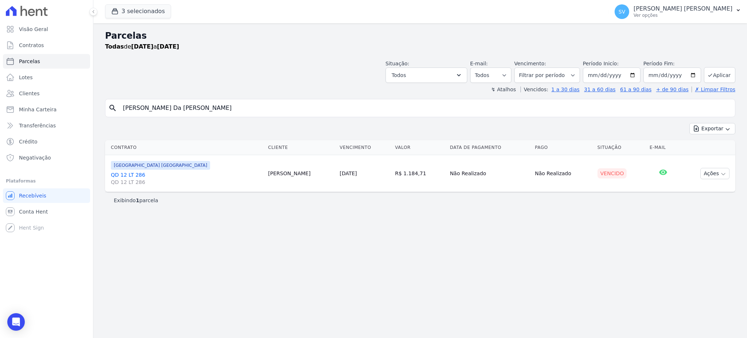
select select
click at [635, 71] on input "2025-09-01" at bounding box center [612, 74] width 58 height 15
click at [639, 76] on input "2025-09-01" at bounding box center [612, 74] width 58 height 15
type input "[DATE]"
click at [715, 78] on button "Aplicar" at bounding box center [719, 75] width 31 height 16
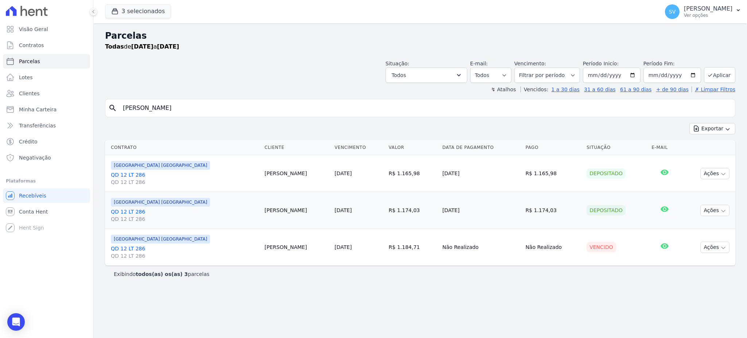
select select
click at [15, 323] on icon "Open Intercom Messenger" at bounding box center [16, 321] width 8 height 9
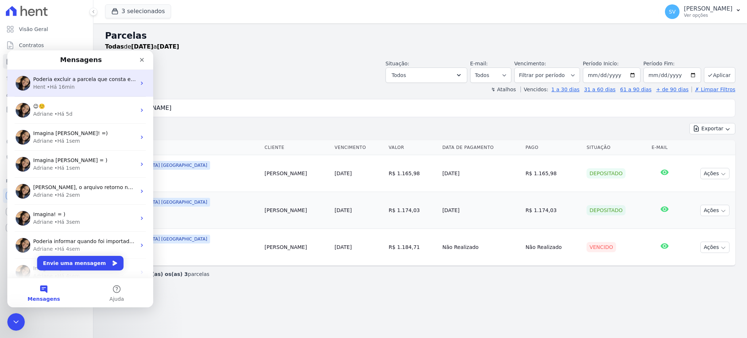
click at [73, 84] on div "Hent • Há 16min" at bounding box center [84, 87] width 103 height 8
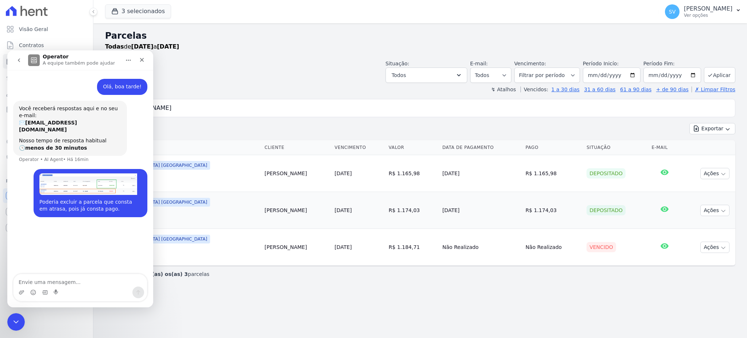
click at [52, 280] on textarea "Envie uma mensagem..." at bounding box center [80, 280] width 134 height 12
type textarea "E"
click at [53, 286] on div "Messenger da Intercom" at bounding box center [80, 292] width 134 height 12
click at [53, 288] on div "Messenger da Intercom" at bounding box center [80, 292] width 134 height 12
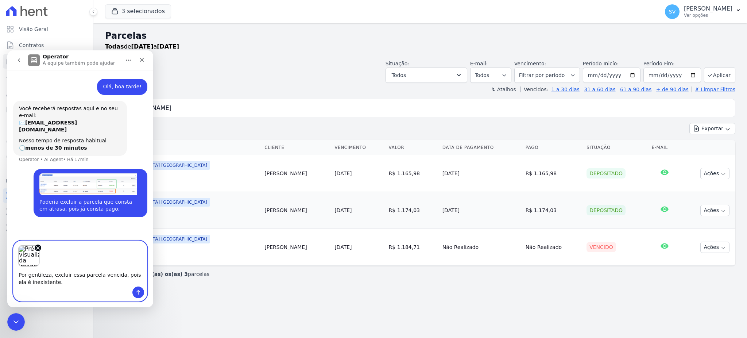
click at [44, 281] on textarea "Por gentileza, excluir essa parcela vencida, pois ela é inexistente." at bounding box center [80, 277] width 134 height 20
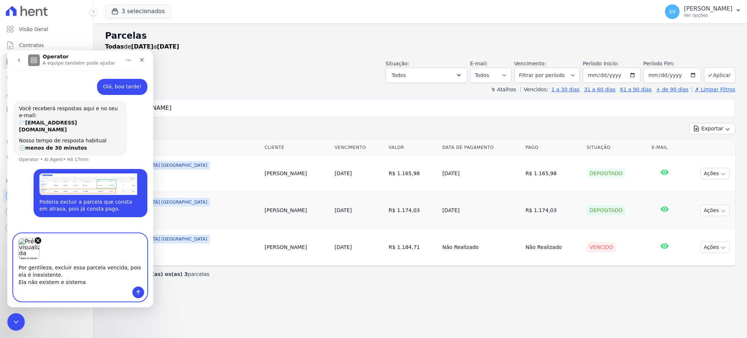
type textarea "Por gentileza, excluir essa parcela vencida, pois ela é inexistente. Ela não ex…"
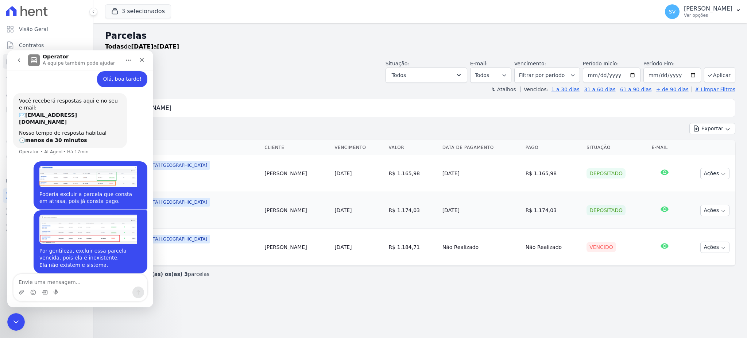
click at [272, 276] on div "Exibindo todos(as) os(as) 3 parcelas" at bounding box center [420, 274] width 630 height 16
click at [368, 107] on input "Marcia Bernardo Da Silva Santos" at bounding box center [426, 108] width 614 height 15
drag, startPoint x: 368, startPoint y: 107, endPoint x: 0, endPoint y: 101, distance: 368.1
click at [0, 101] on div "Visão Geral Contratos [GEOGRAPHIC_DATA] Lotes Clientes Minha Carteira Transferê…" at bounding box center [373, 169] width 747 height 338
paste input "[PERSON_NAME]"
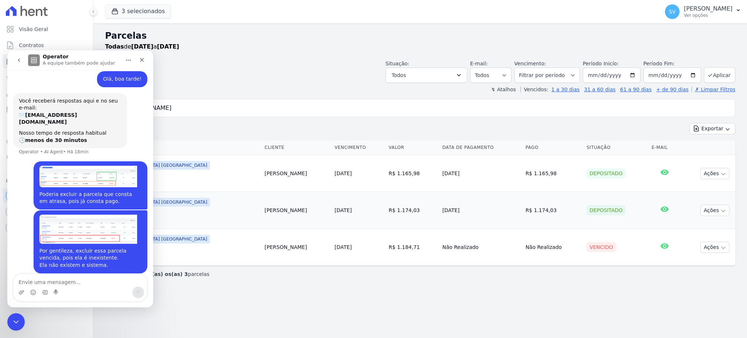
type input "[PERSON_NAME]"
select select
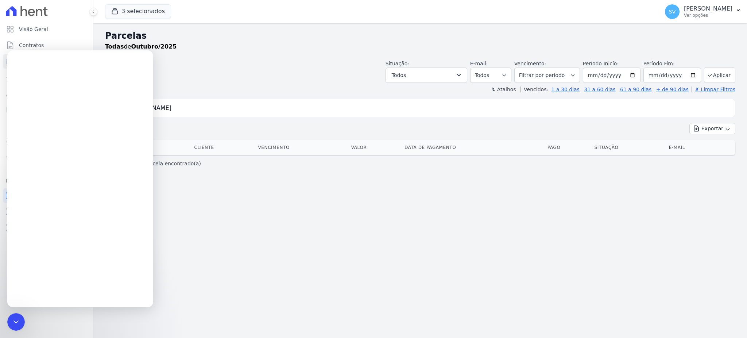
click at [11, 321] on div "Encerramento do Messenger da Intercom" at bounding box center [16, 322] width 18 height 18
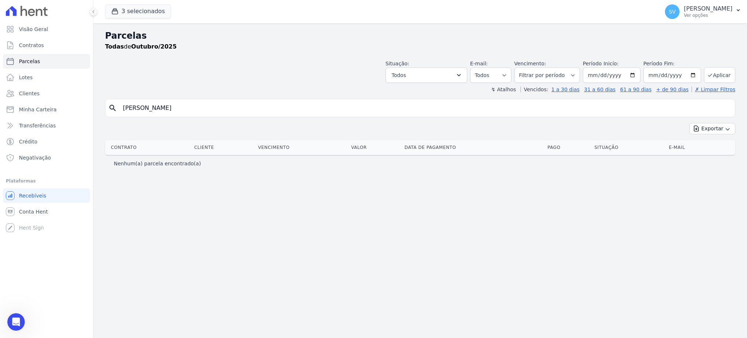
scroll to position [8, 0]
click at [638, 75] on input "[DATE]" at bounding box center [612, 74] width 58 height 15
type input "[DATE]"
click at [718, 77] on button "Aplicar" at bounding box center [719, 75] width 31 height 16
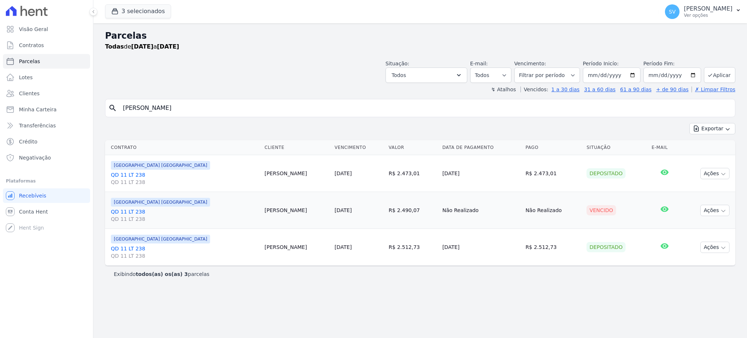
select select
click at [732, 214] on td "Ações Ver boleto [GEOGRAPHIC_DATA] Antecipação não disponível Enviar whatsapp É…" at bounding box center [708, 210] width 55 height 37
click at [722, 209] on icon "button" at bounding box center [723, 211] width 6 height 6
click at [708, 269] on link "Liquidação Manual" at bounding box center [712, 267] width 70 height 13
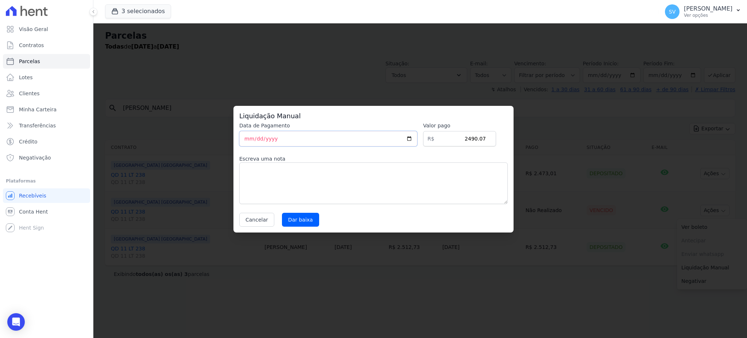
drag, startPoint x: 278, startPoint y: 139, endPoint x: 223, endPoint y: 138, distance: 55.1
click at [224, 138] on div "Liquidação Manual Data de Pagamento [DATE] [GEOGRAPHIC_DATA] R$ 2490.07 Escreva…" at bounding box center [373, 169] width 747 height 338
type input "[DATE]"
click at [303, 173] on textarea at bounding box center [373, 183] width 268 height 42
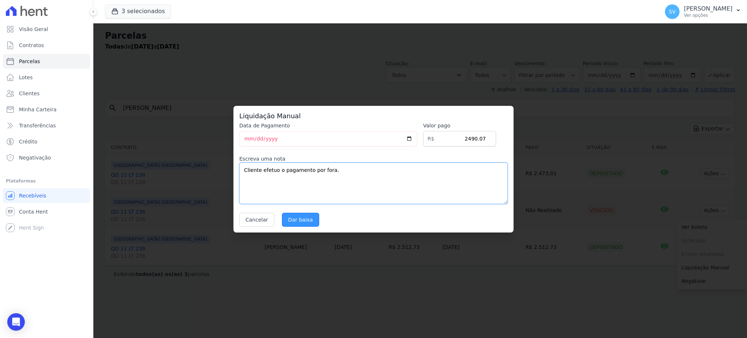
type textarea "Cliente efetuo o pagamento por fora."
click at [294, 220] on input "Dar baixa" at bounding box center [300, 220] width 37 height 14
select select
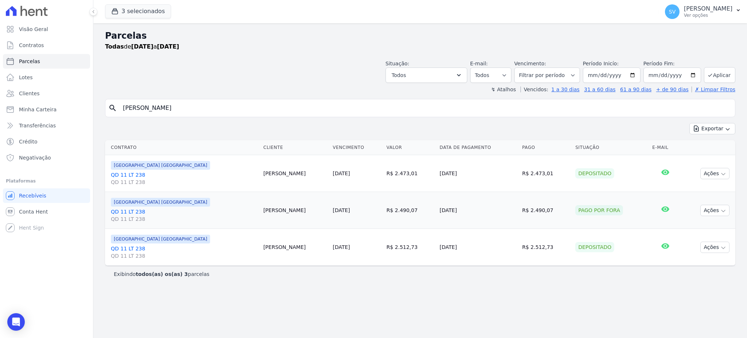
click at [246, 284] on div "Parcelas Todas de 01/07/2025 a 31/10/2025 Situação: Agendado Em Aberto Pago Pro…" at bounding box center [420, 180] width 654 height 314
drag, startPoint x: 202, startPoint y: 109, endPoint x: 18, endPoint y: 118, distance: 184.4
click at [20, 118] on div "Visão Geral Contratos [GEOGRAPHIC_DATA] Lotes Clientes Minha Carteira Transferê…" at bounding box center [373, 169] width 747 height 338
paste input "Claudio Oliveira Do Nascimento"
type input "Claudio Oliveira Do Nascimento"
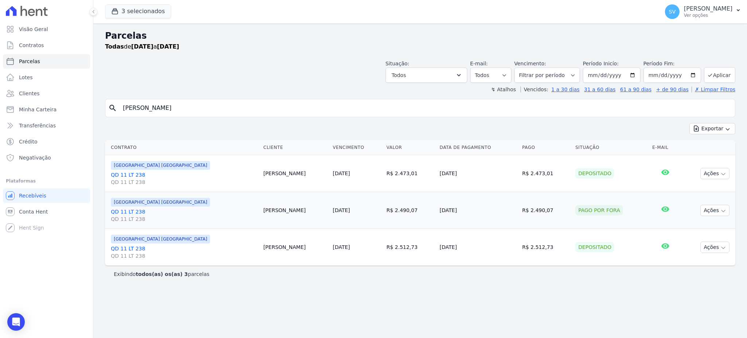
select select
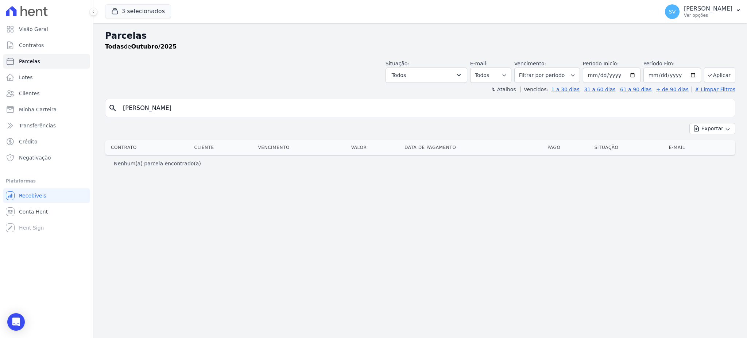
drag, startPoint x: 170, startPoint y: 108, endPoint x: 0, endPoint y: 108, distance: 170.3
click at [0, 108] on div "Visão Geral Contratos [GEOGRAPHIC_DATA] Lotes Clientes Minha Carteira Transferê…" at bounding box center [373, 169] width 747 height 338
click at [245, 113] on input "Claudio Oliveira Do Nascimento" at bounding box center [426, 108] width 614 height 15
paste input "Gracielle Laynara Nunes"
type input "Gracielle Laynara Nunes"
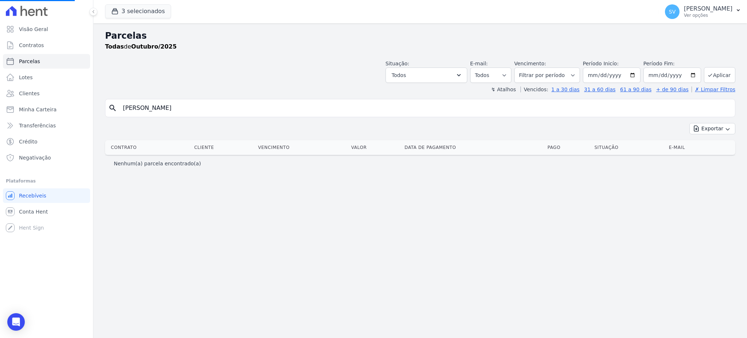
select select
click at [641, 74] on input "[DATE]" at bounding box center [612, 74] width 58 height 15
click at [635, 74] on input "[DATE]" at bounding box center [612, 74] width 58 height 15
type input "2025-06-01"
click at [721, 73] on button "Aplicar" at bounding box center [719, 75] width 31 height 16
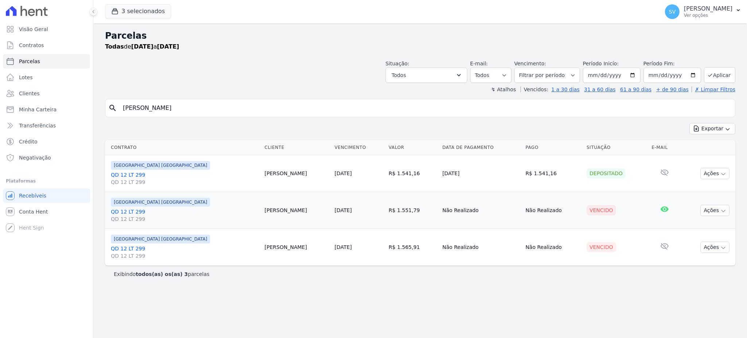
select select
drag, startPoint x: 186, startPoint y: 110, endPoint x: 84, endPoint y: 109, distance: 101.4
click at [84, 109] on div "Visão Geral Contratos [GEOGRAPHIC_DATA] Lotes Clientes Minha Carteira Transferê…" at bounding box center [373, 169] width 747 height 338
click at [30, 94] on span "Clientes" at bounding box center [29, 93] width 20 height 7
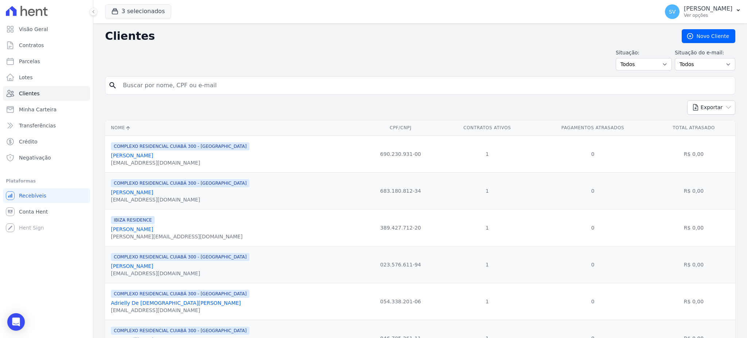
click at [186, 89] on input "search" at bounding box center [426, 85] width 614 height 15
paste input "Gracielle Laynara Nunes"
type input "Gracielle Laynara Nunes"
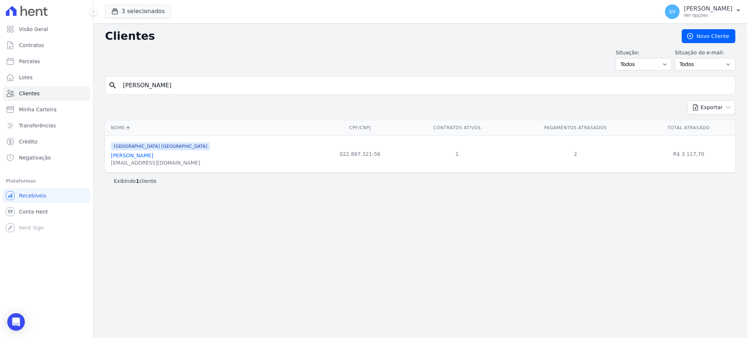
click at [160, 160] on div "gracielle.laynara@hotmail.com" at bounding box center [160, 162] width 99 height 7
click at [158, 164] on div "gracielle.laynara@hotmail.com" at bounding box center [160, 162] width 99 height 7
click at [153, 157] on link "Gracielle Laynara Nunes" at bounding box center [132, 155] width 42 height 6
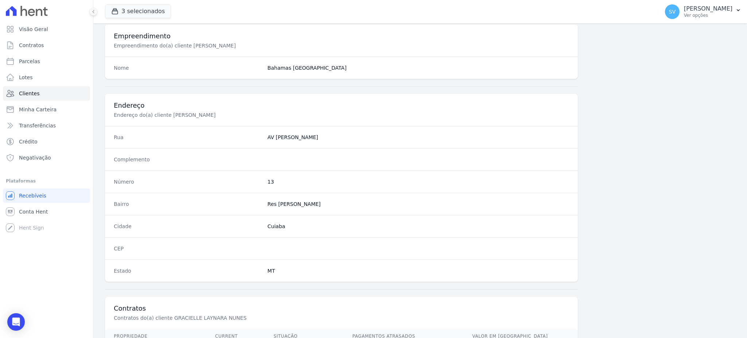
scroll to position [345, 0]
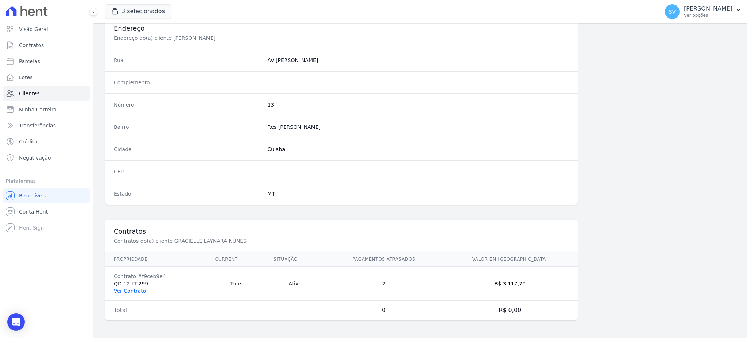
click at [129, 289] on link "Ver Contrato" at bounding box center [130, 291] width 32 height 6
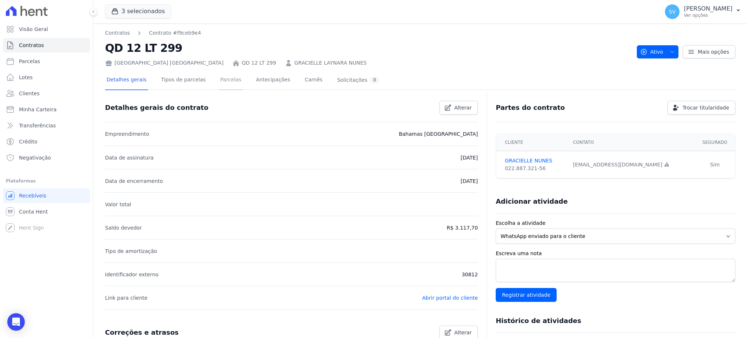
click at [221, 79] on link "Parcelas" at bounding box center [231, 80] width 24 height 19
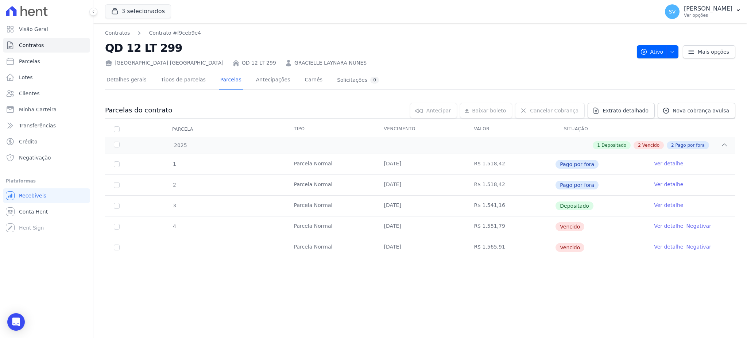
click at [664, 226] on link "Ver detalhe" at bounding box center [668, 225] width 29 height 7
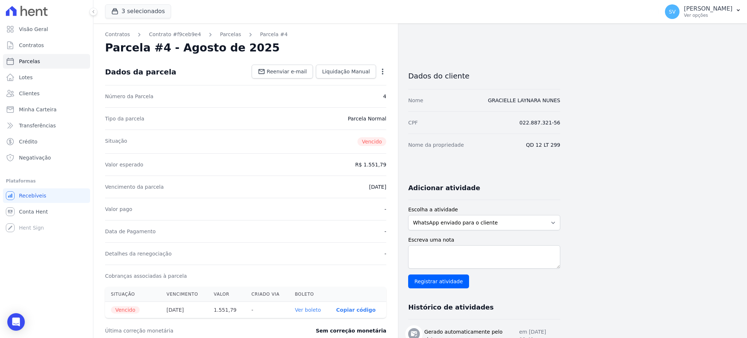
click at [382, 69] on icon "button" at bounding box center [382, 71] width 7 height 7
click at [355, 93] on link "Cancelar Cobrança" at bounding box center [351, 94] width 64 height 13
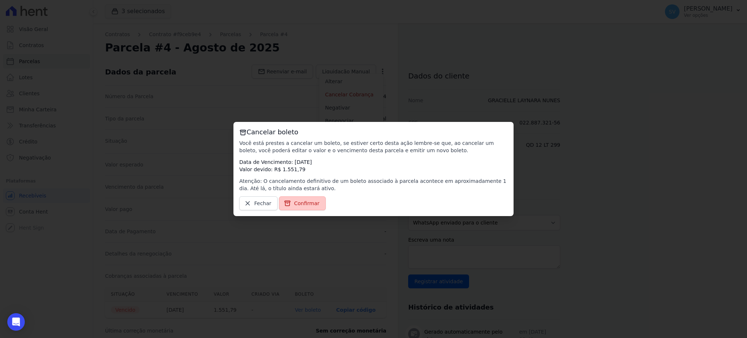
click at [302, 202] on span "Confirmar" at bounding box center [307, 203] width 26 height 7
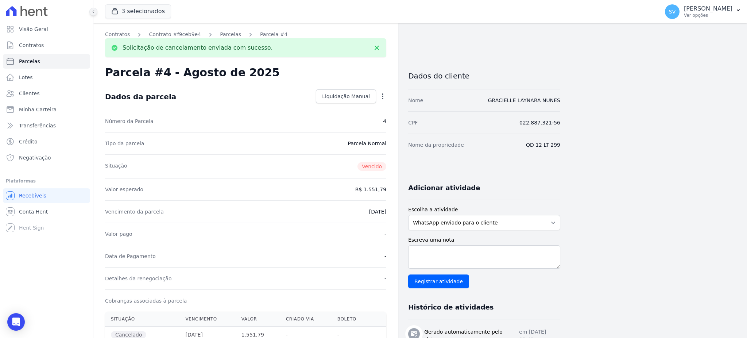
click at [94, 11] on icon at bounding box center [93, 11] width 4 height 4
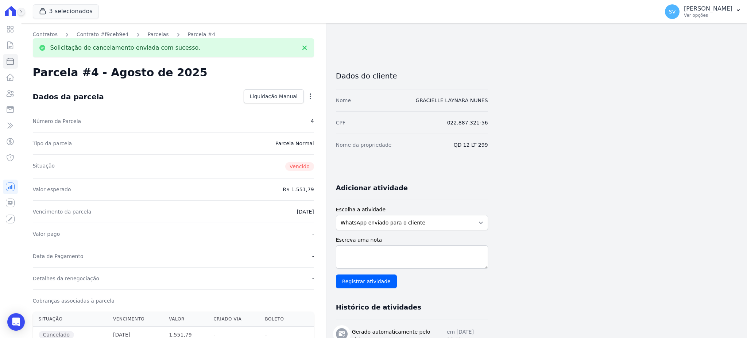
click at [19, 10] on icon at bounding box center [21, 11] width 4 height 4
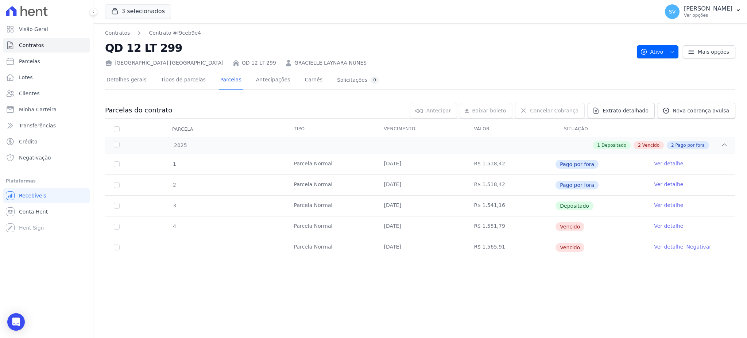
click at [657, 247] on link "Ver detalhe" at bounding box center [668, 246] width 29 height 7
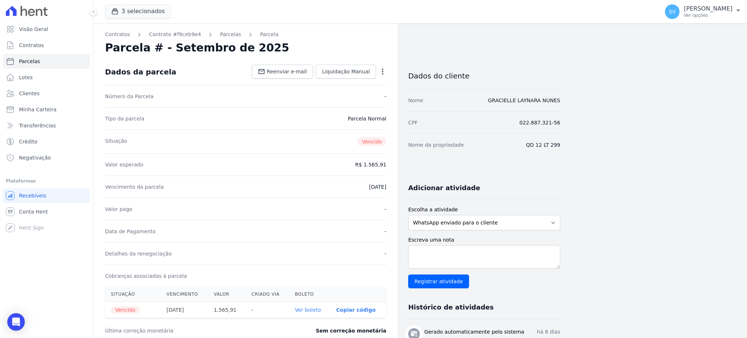
click at [380, 72] on icon "button" at bounding box center [382, 71] width 7 height 7
click at [365, 94] on link "Cancelar Cobrança" at bounding box center [351, 94] width 64 height 13
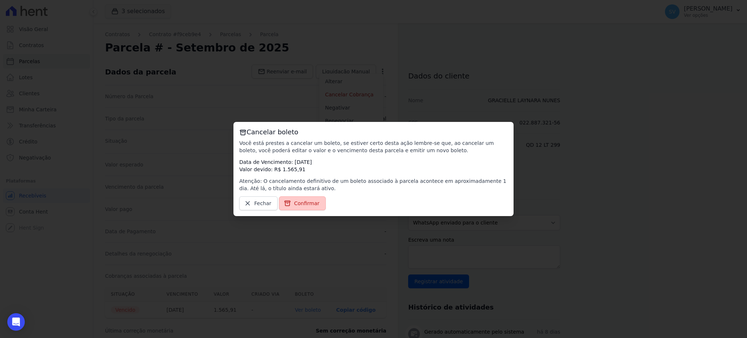
click at [294, 203] on span "Confirmar" at bounding box center [307, 203] width 26 height 7
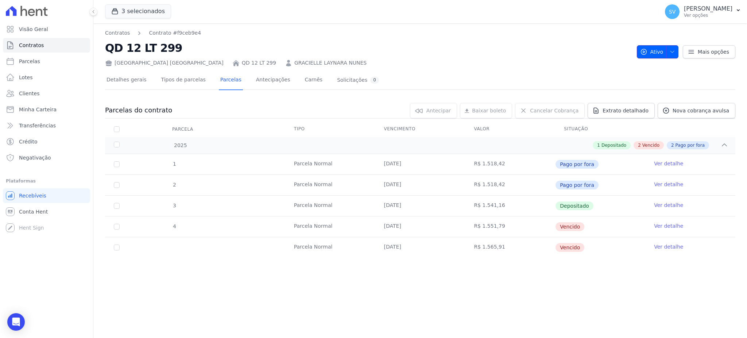
click at [670, 49] on span "button" at bounding box center [670, 52] width 9 height 12
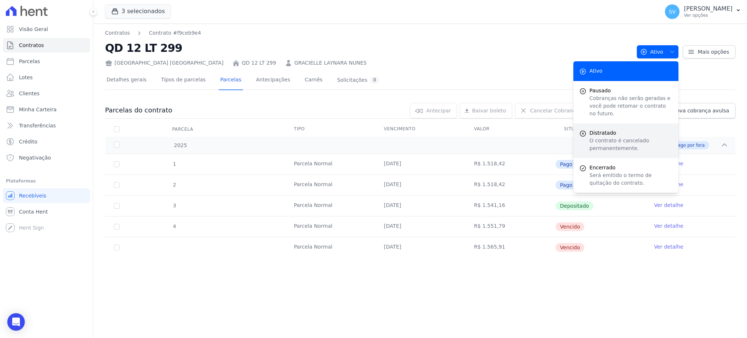
click at [644, 137] on p "O contrato é cancelado permanentemente." at bounding box center [630, 144] width 83 height 15
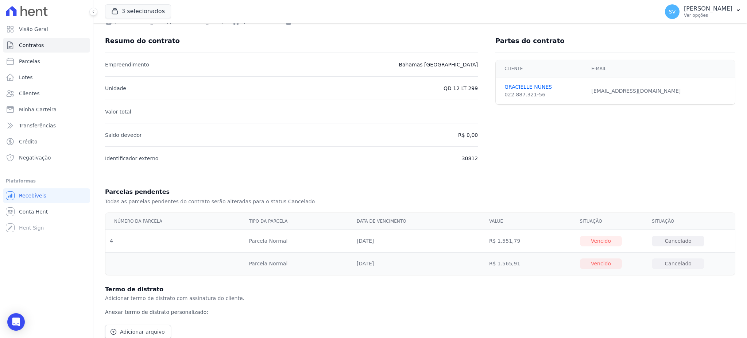
scroll to position [75, 0]
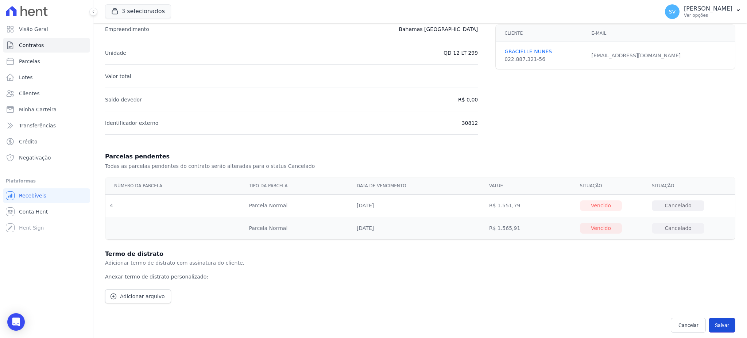
click at [716, 327] on button "Salvar" at bounding box center [722, 325] width 27 height 15
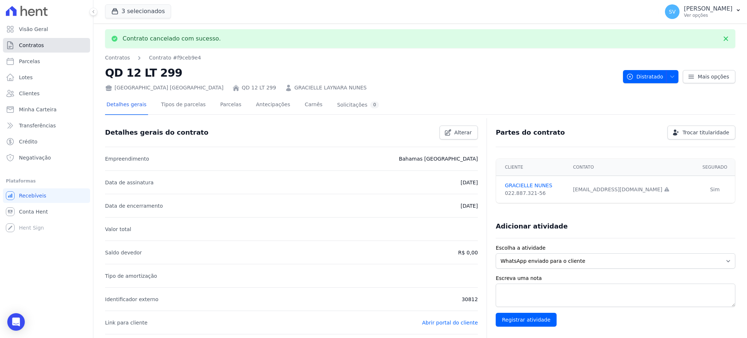
click at [50, 44] on link "Contratos" at bounding box center [46, 45] width 87 height 15
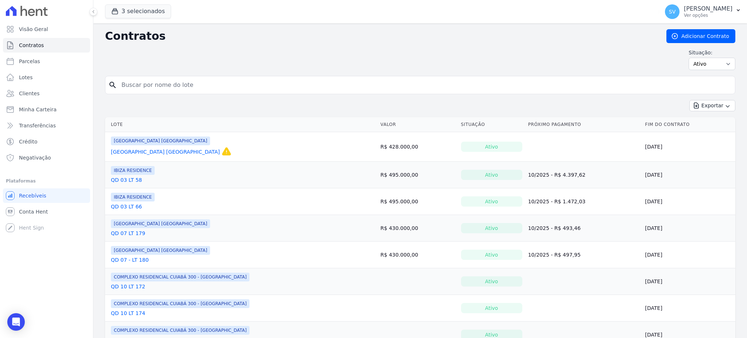
click at [217, 82] on input "search" at bounding box center [424, 85] width 615 height 15
click at [34, 60] on span "Parcelas" at bounding box center [29, 61] width 21 height 7
select select
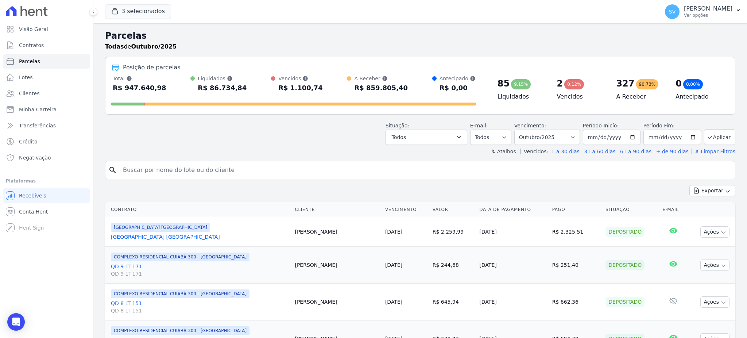
click at [182, 167] on input "search" at bounding box center [426, 170] width 614 height 15
paste input "Thiara Maria De Moura"
type input "Thiara Maria De Moura"
select select
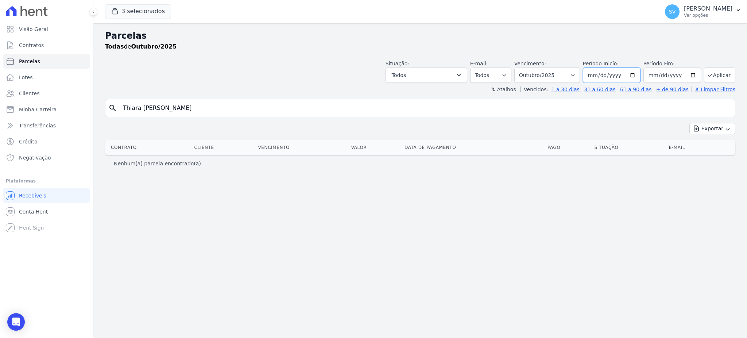
click at [628, 69] on input "[DATE]" at bounding box center [612, 74] width 58 height 15
click at [636, 77] on input "[DATE]" at bounding box center [612, 74] width 58 height 15
type input "[DATE]"
click at [722, 74] on button "Aplicar" at bounding box center [719, 75] width 31 height 16
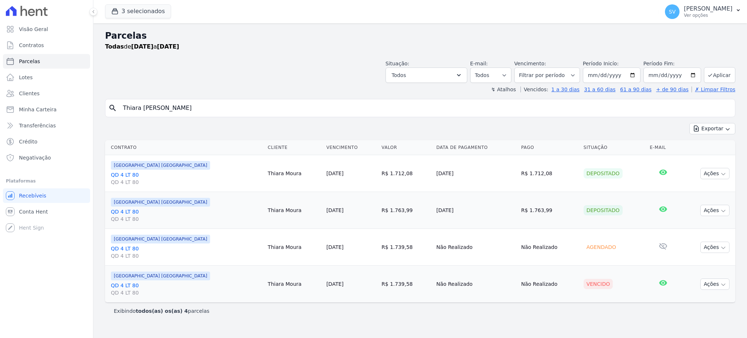
select select
click at [125, 283] on link "QD 4 LT 80 QD 4 LT 80" at bounding box center [186, 289] width 151 height 15
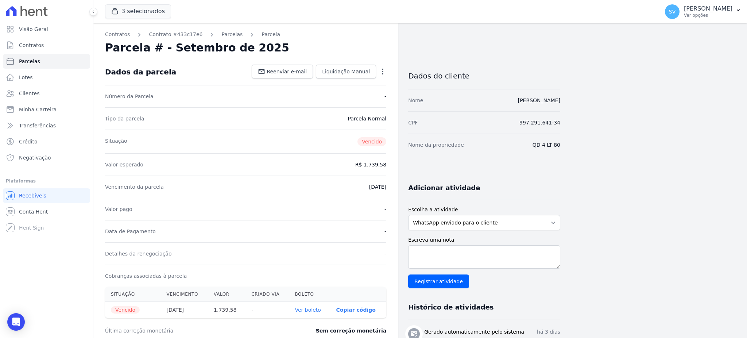
click at [386, 70] on icon "button" at bounding box center [382, 71] width 7 height 7
click at [346, 96] on link "Cancelar Cobrança" at bounding box center [351, 94] width 64 height 13
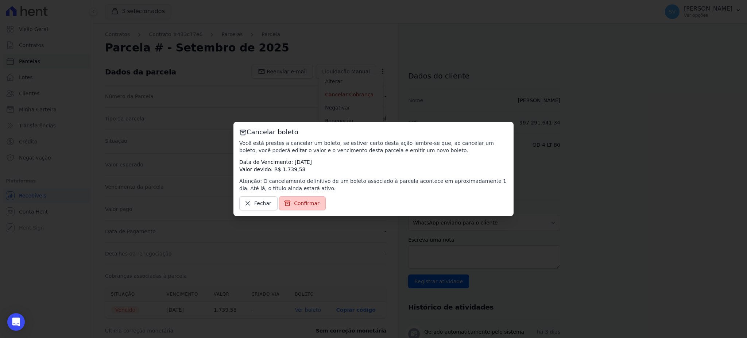
click at [302, 204] on span "Confirmar" at bounding box center [307, 203] width 26 height 7
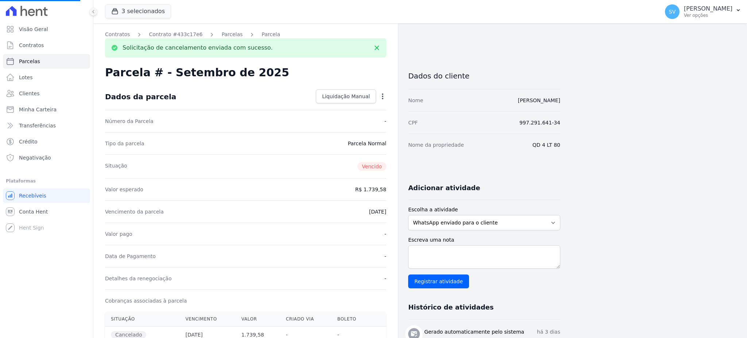
select select
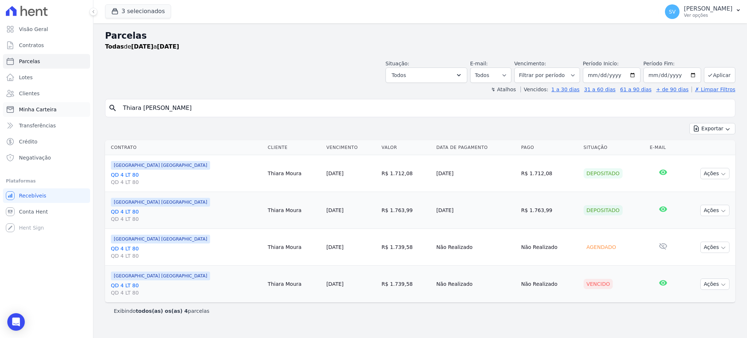
drag, startPoint x: 187, startPoint y: 111, endPoint x: 63, endPoint y: 111, distance: 124.0
click at [63, 111] on div "Visão Geral Contratos [GEOGRAPHIC_DATA] Lotes Clientes Minha Carteira Transferê…" at bounding box center [373, 169] width 747 height 338
click at [27, 90] on span "Clientes" at bounding box center [29, 93] width 20 height 7
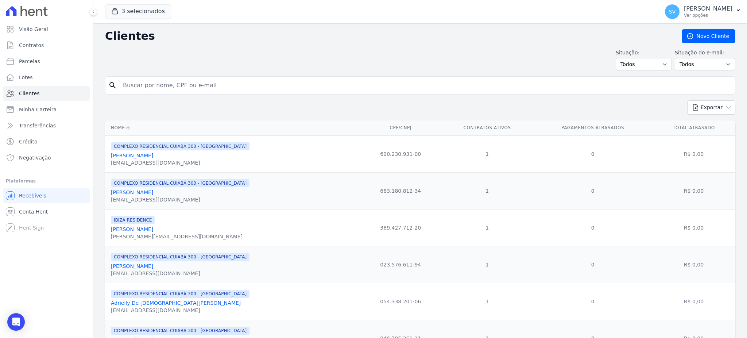
click at [185, 85] on input "search" at bounding box center [426, 85] width 614 height 15
paste input "Thiara [PERSON_NAME]"
type input "Thiara [PERSON_NAME]"
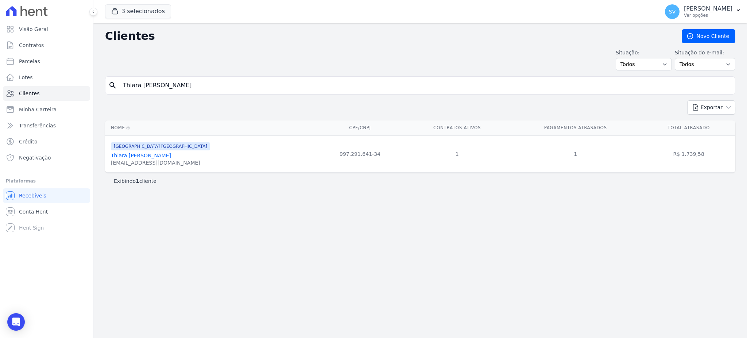
click at [124, 159] on div "[GEOGRAPHIC_DATA] [GEOGRAPHIC_DATA] Thiara [PERSON_NAME] [EMAIL_ADDRESS][DOMAIN…" at bounding box center [160, 154] width 99 height 25
click at [124, 156] on link "Thiara [PERSON_NAME]" at bounding box center [141, 155] width 60 height 6
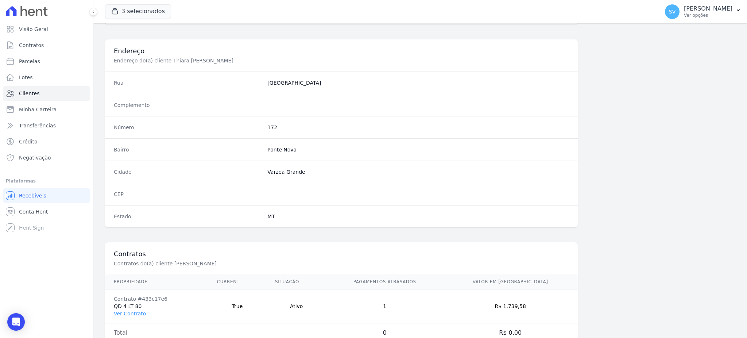
scroll to position [345, 0]
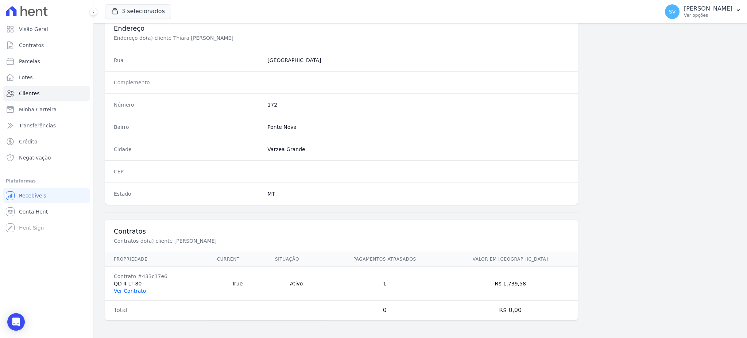
click at [124, 290] on link "Ver Contrato" at bounding box center [130, 291] width 32 height 6
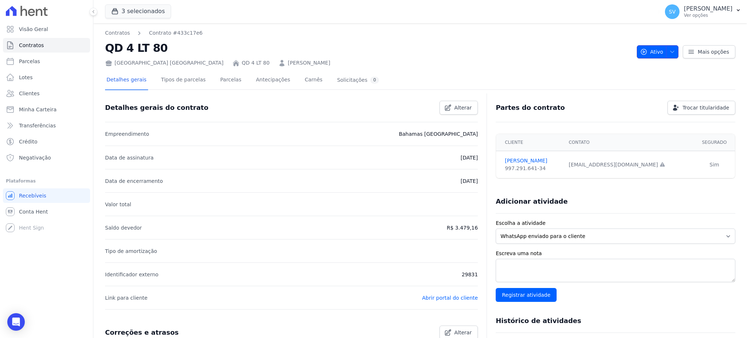
click at [669, 52] on icon "button" at bounding box center [672, 52] width 6 height 6
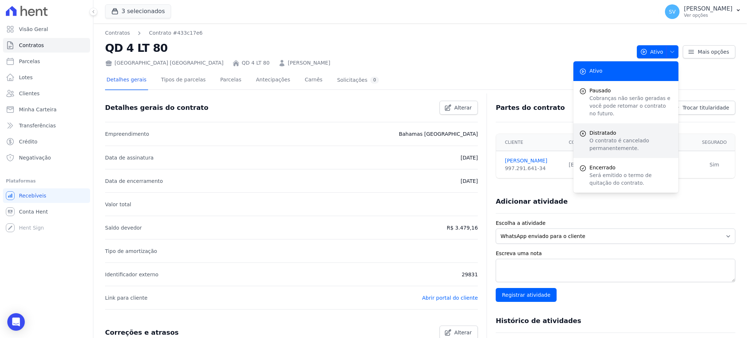
click at [603, 137] on p "O contrato é cancelado permanentemente." at bounding box center [630, 144] width 83 height 15
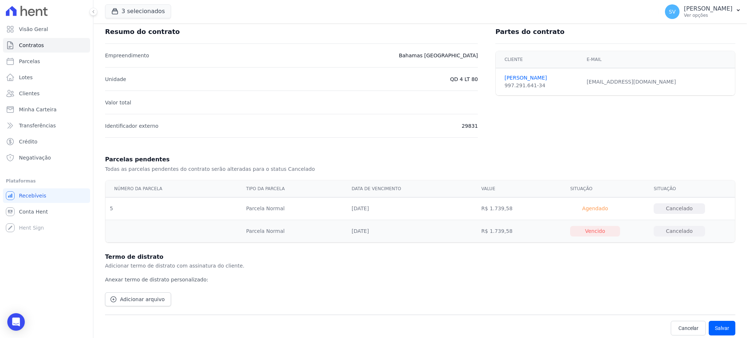
scroll to position [51, 0]
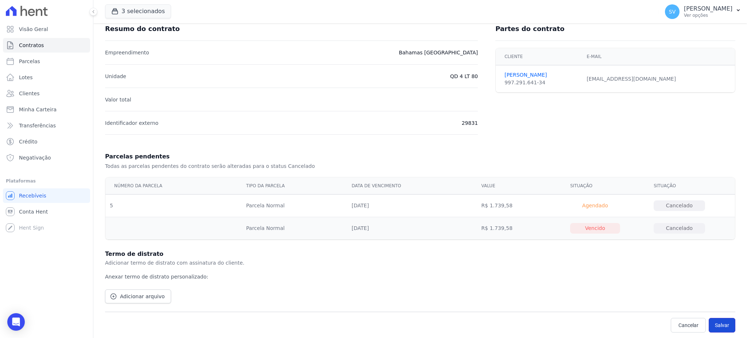
click at [717, 323] on button "Salvar" at bounding box center [722, 325] width 27 height 15
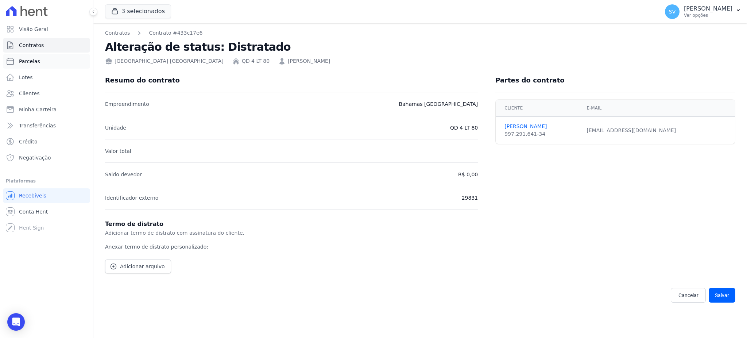
click at [23, 57] on link "Parcelas" at bounding box center [46, 61] width 87 height 15
select select
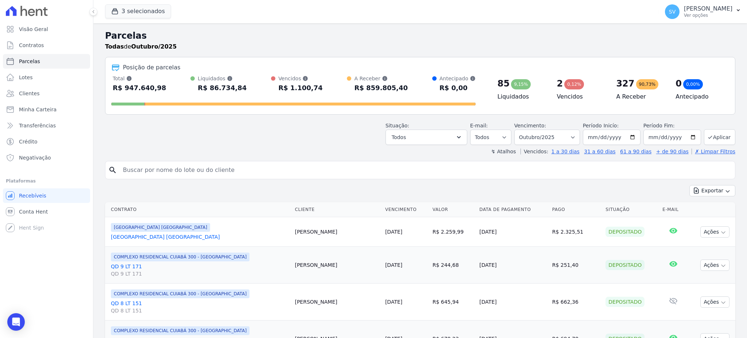
click at [184, 174] on input "search" at bounding box center [426, 170] width 614 height 15
paste input "[PERSON_NAME] De [PERSON_NAME]"
type input "[PERSON_NAME] De [PERSON_NAME]"
select select
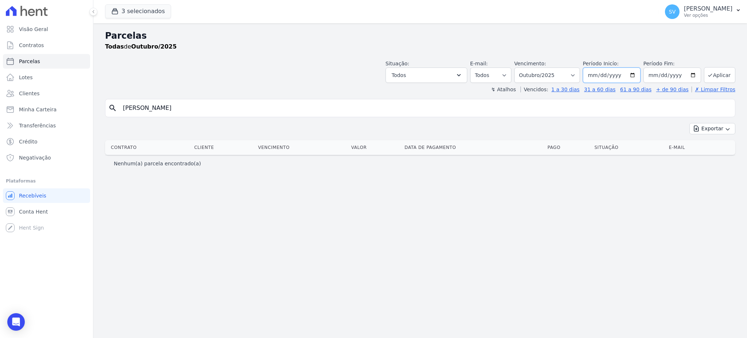
click at [637, 75] on input "[DATE]" at bounding box center [612, 74] width 58 height 15
type input "[DATE]"
click at [719, 70] on button "Aplicar" at bounding box center [719, 75] width 31 height 16
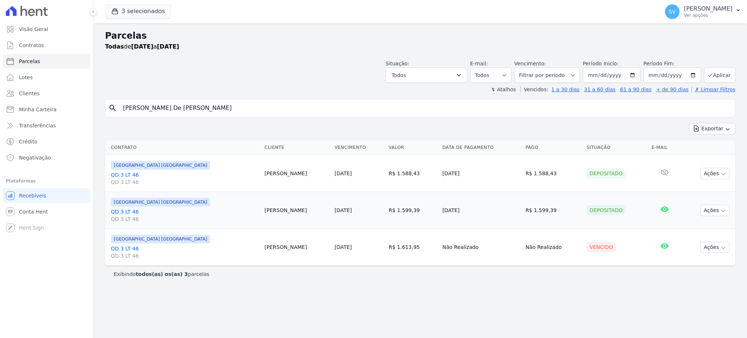
select select
click at [125, 240] on span "[GEOGRAPHIC_DATA] [GEOGRAPHIC_DATA]" at bounding box center [160, 239] width 99 height 9
click at [121, 249] on link "QD 3 LT 46 QD 3 LT 46" at bounding box center [185, 252] width 148 height 15
click at [128, 245] on link "QD 3 LT 46 QD 3 LT 46" at bounding box center [185, 252] width 148 height 15
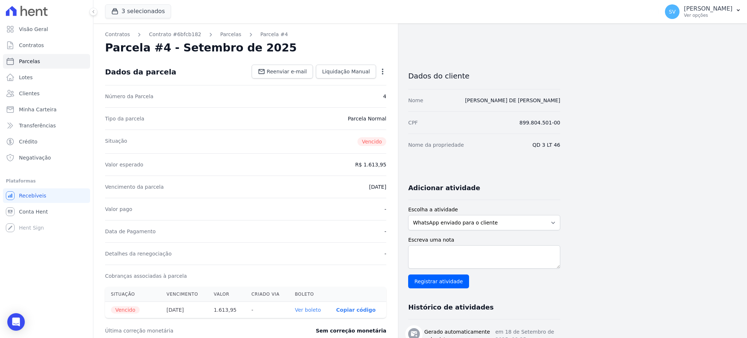
click at [382, 70] on icon "button" at bounding box center [382, 71] width 7 height 7
click at [348, 96] on link "Cancelar Cobrança" at bounding box center [351, 94] width 64 height 13
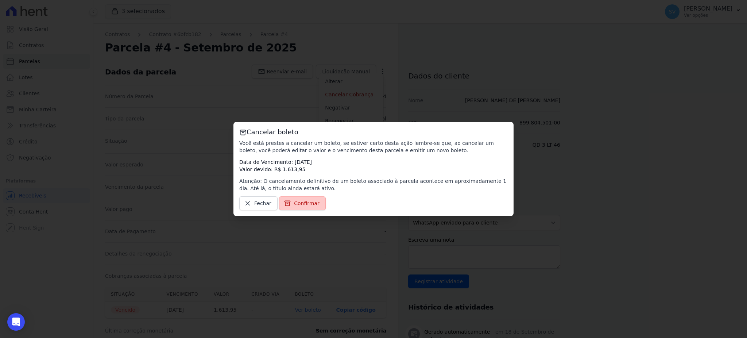
click at [294, 202] on span "Confirmar" at bounding box center [307, 203] width 26 height 7
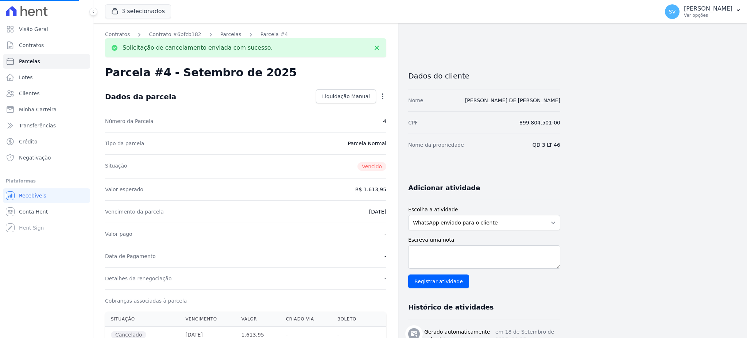
select select
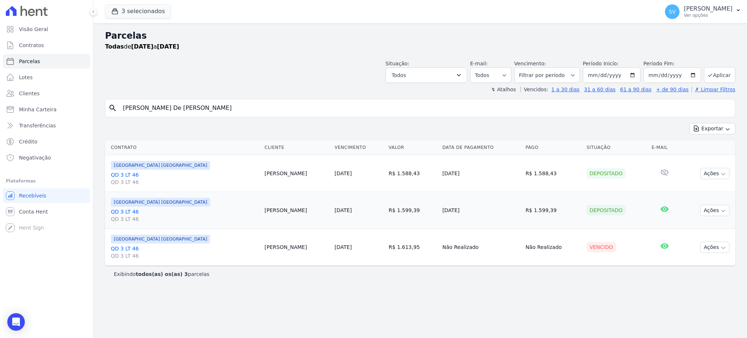
click at [214, 108] on input "[PERSON_NAME] De [PERSON_NAME]" at bounding box center [426, 108] width 614 height 15
drag, startPoint x: 214, startPoint y: 109, endPoint x: 53, endPoint y: 104, distance: 161.3
click at [54, 104] on div "Visão Geral Contratos [GEOGRAPHIC_DATA] Lotes Clientes Minha Carteira Transferê…" at bounding box center [373, 169] width 747 height 338
select select
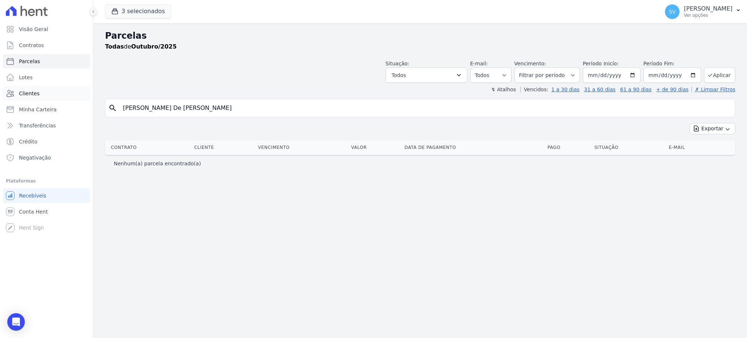
click at [31, 93] on span "Clientes" at bounding box center [29, 93] width 20 height 7
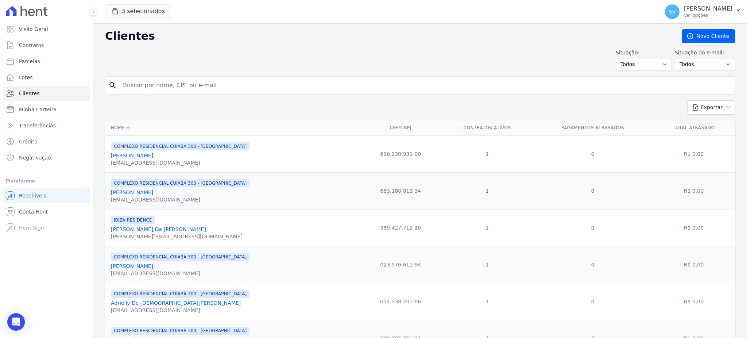
click at [215, 86] on input "search" at bounding box center [426, 85] width 614 height 15
paste input "Joaquim Luiz De Amorim Filho"
type input "Joaquim Luiz De Amorim Filho"
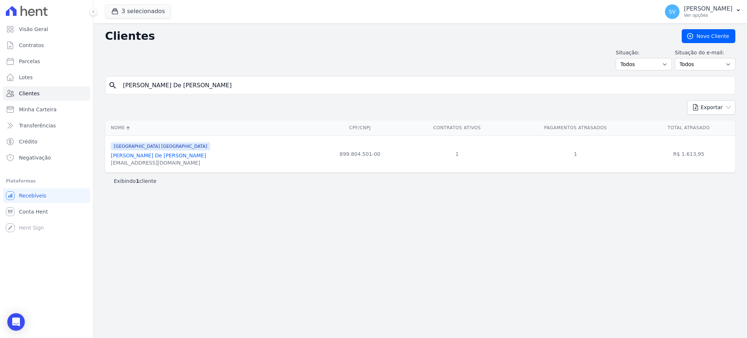
click at [136, 156] on link "Joaquim Luiz De Amorim Filho" at bounding box center [158, 155] width 95 height 6
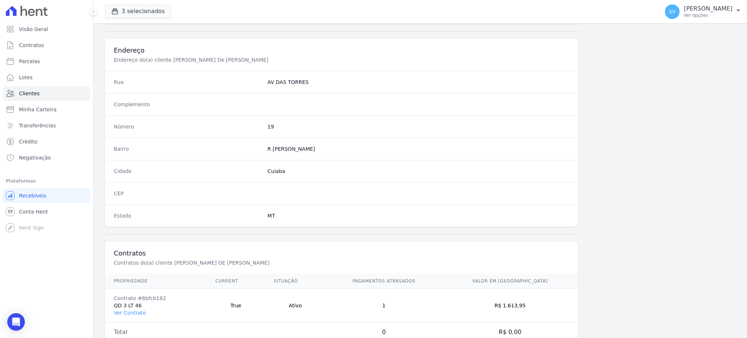
scroll to position [345, 0]
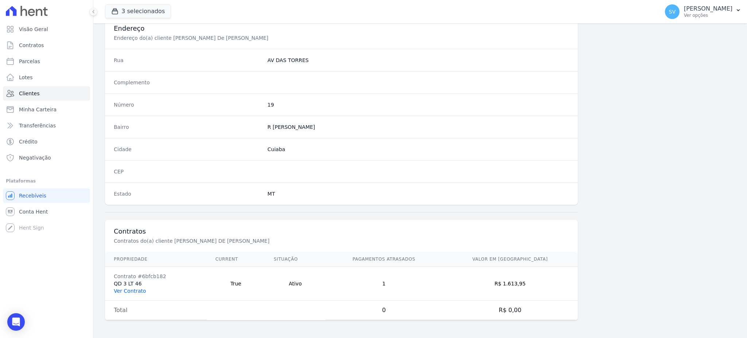
click at [134, 289] on link "Ver Contrato" at bounding box center [130, 291] width 32 height 6
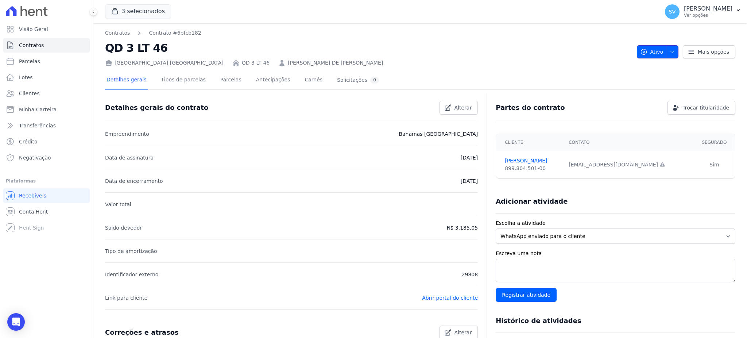
click at [669, 49] on icon "button" at bounding box center [672, 52] width 6 height 6
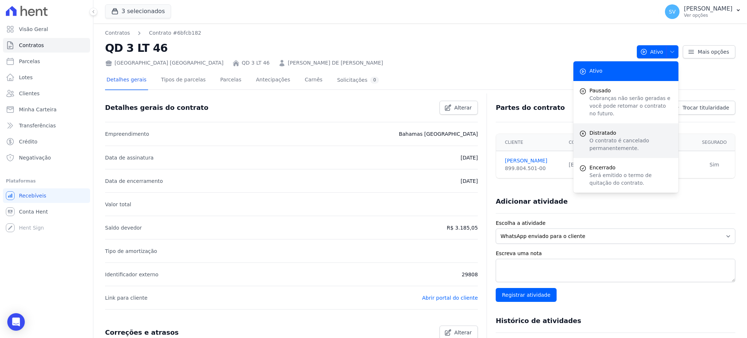
click at [594, 137] on p "O contrato é cancelado permanentemente." at bounding box center [630, 144] width 83 height 15
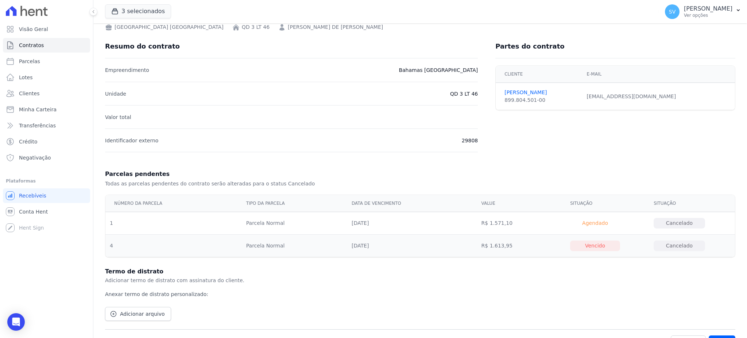
scroll to position [51, 0]
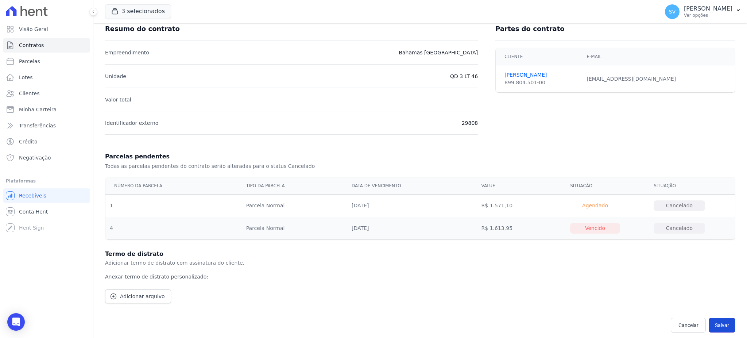
click at [714, 321] on button "Salvar" at bounding box center [722, 325] width 27 height 15
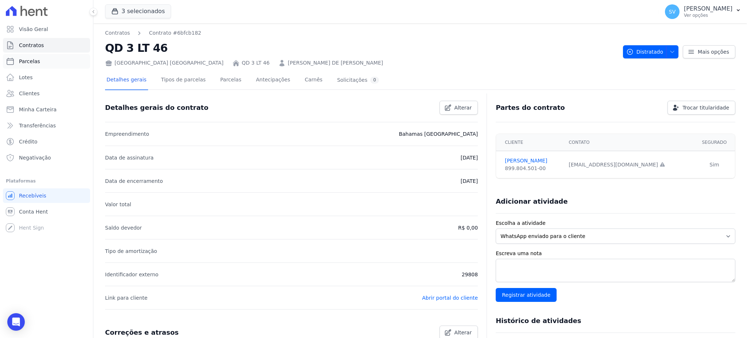
click at [27, 63] on span "Parcelas" at bounding box center [29, 61] width 21 height 7
select select
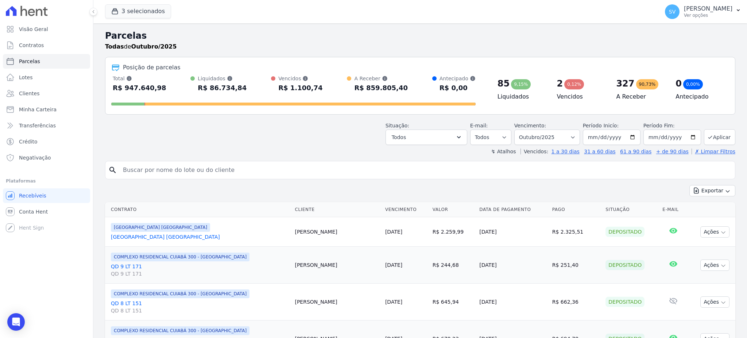
click at [212, 174] on input "search" at bounding box center [426, 170] width 614 height 15
paste input "[PERSON_NAME]"
type input "[PERSON_NAME]"
click at [632, 136] on input "[DATE]" at bounding box center [612, 136] width 58 height 15
type input "[DATE]"
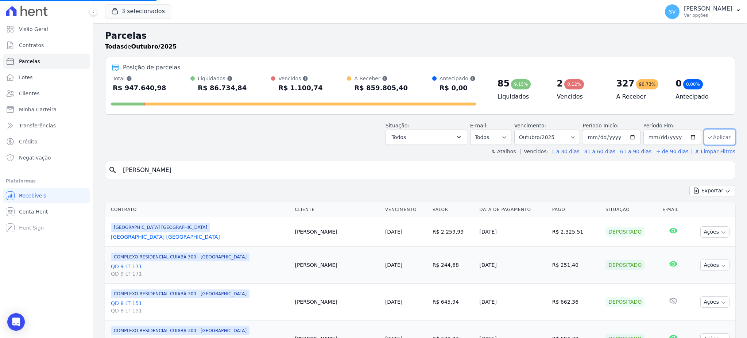
click at [710, 134] on button "Aplicar" at bounding box center [719, 137] width 31 height 16
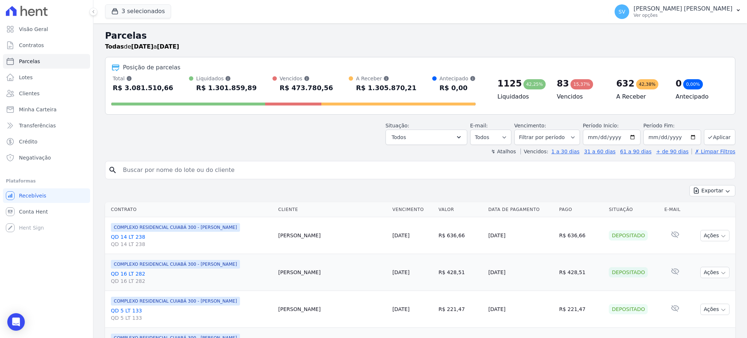
select select
click at [126, 167] on input "search" at bounding box center [426, 170] width 614 height 15
paste input "[PERSON_NAME]"
type input "[PERSON_NAME]"
select select
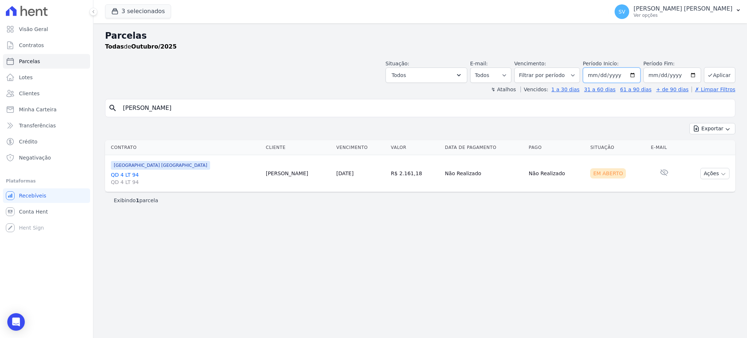
click at [639, 75] on input "[DATE]" at bounding box center [612, 74] width 58 height 15
type input "[DATE]"
click at [711, 73] on icon "submit" at bounding box center [710, 75] width 6 height 6
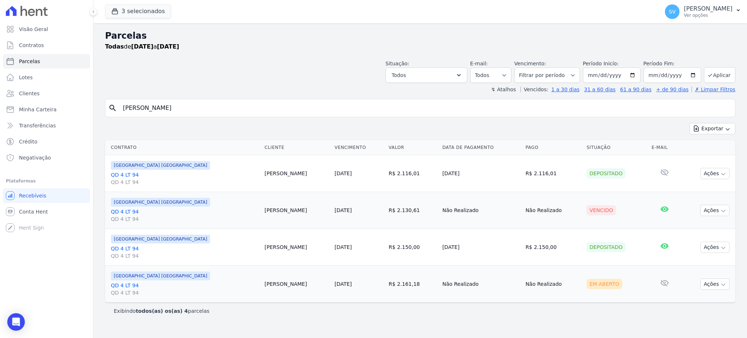
select select
click at [712, 212] on button "Ações" at bounding box center [714, 210] width 29 height 11
click at [704, 268] on link "Liquidação Manual" at bounding box center [712, 267] width 70 height 13
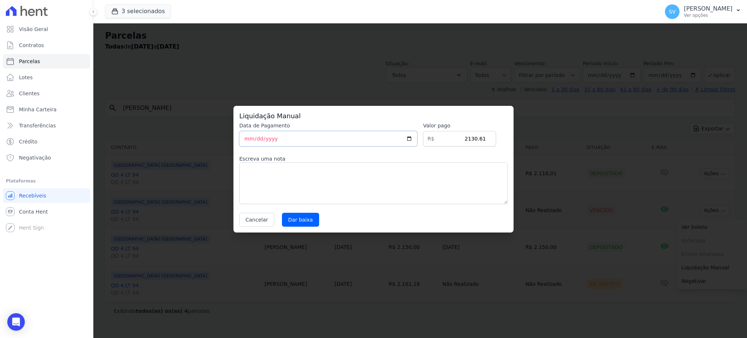
drag, startPoint x: 286, startPoint y: 135, endPoint x: 225, endPoint y: 139, distance: 61.4
click at [225, 139] on div "Liquidação Manual Data de Pagamento [DATE] [GEOGRAPHIC_DATA] R$ 2130.61 Escreva…" at bounding box center [373, 169] width 747 height 338
type input "[DATE]"
click at [278, 186] on textarea at bounding box center [373, 183] width 268 height 42
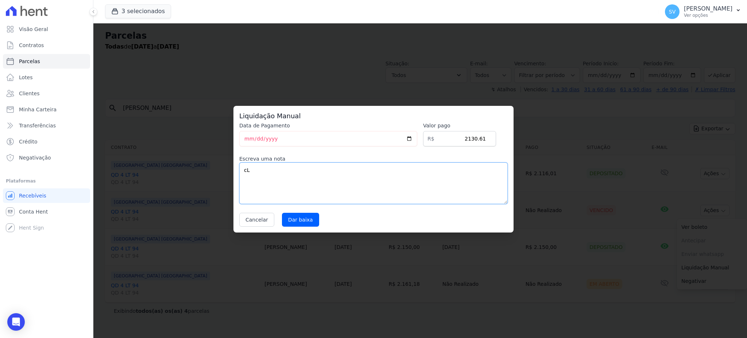
type textarea "c"
type textarea "Cliente realizou o pagamento direto."
click at [294, 221] on input "Dar baixa" at bounding box center [300, 220] width 37 height 14
select select
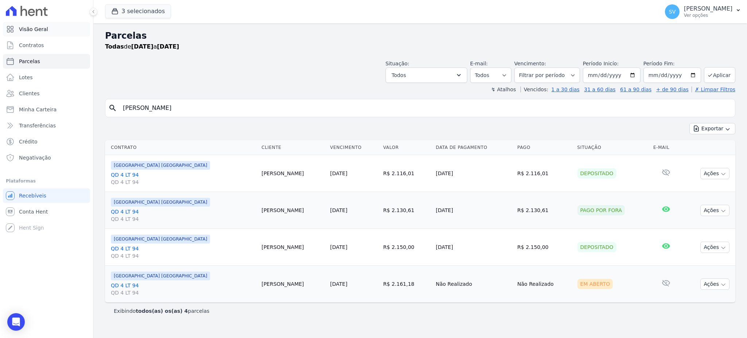
click at [20, 30] on span "Visão Geral" at bounding box center [33, 29] width 29 height 7
